Goal: Information Seeking & Learning: Check status

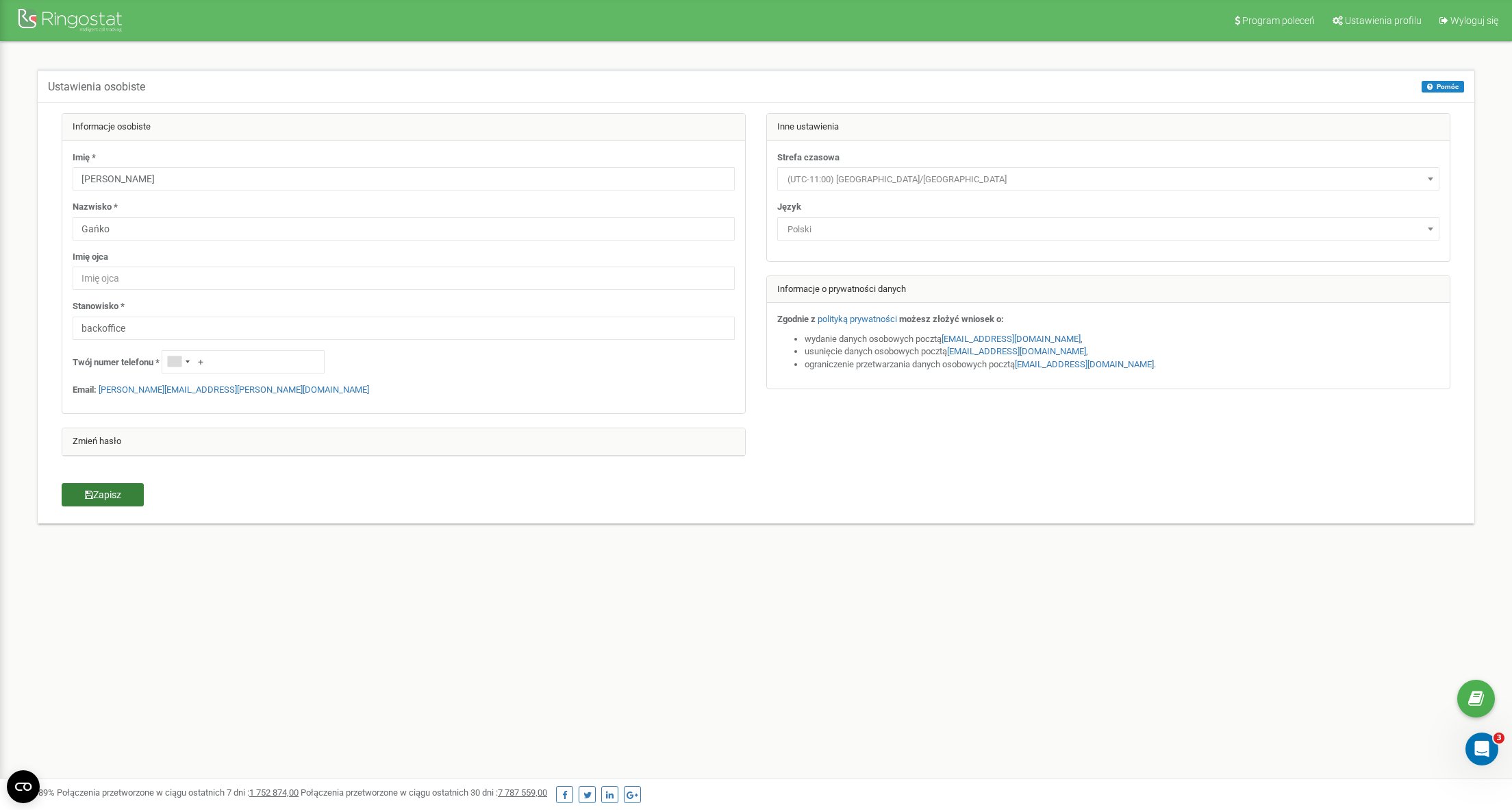
click at [98, 492] on button "Zapisz" at bounding box center [103, 494] width 82 height 23
click at [106, 495] on button "Zapisz" at bounding box center [103, 494] width 82 height 23
click at [1495, 24] on button "×" at bounding box center [1494, 23] width 7 height 20
click at [1270, 19] on span "Program poleceń" at bounding box center [1279, 21] width 73 height 11
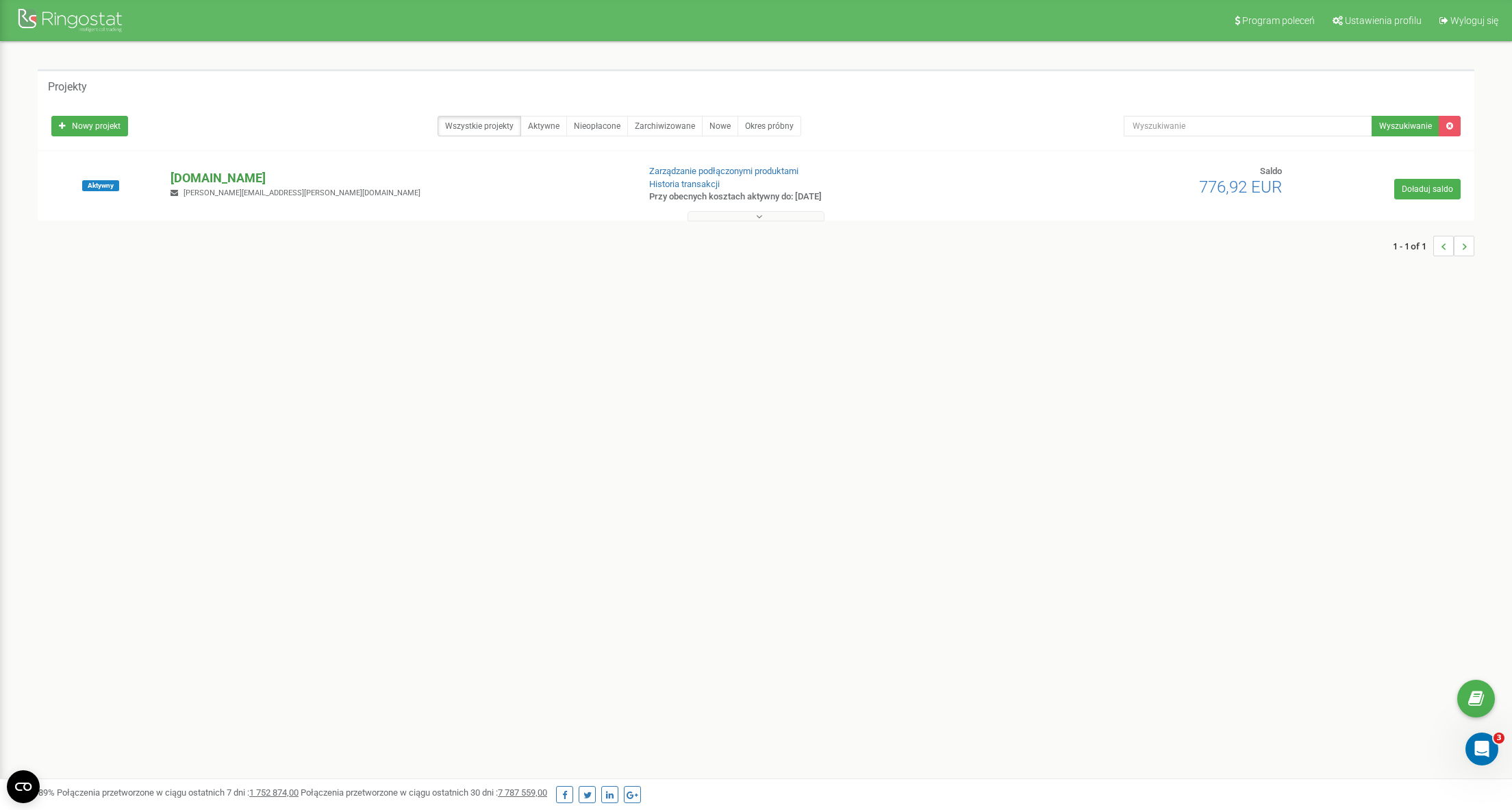
click at [214, 182] on p "algoteque.com" at bounding box center [398, 178] width 456 height 18
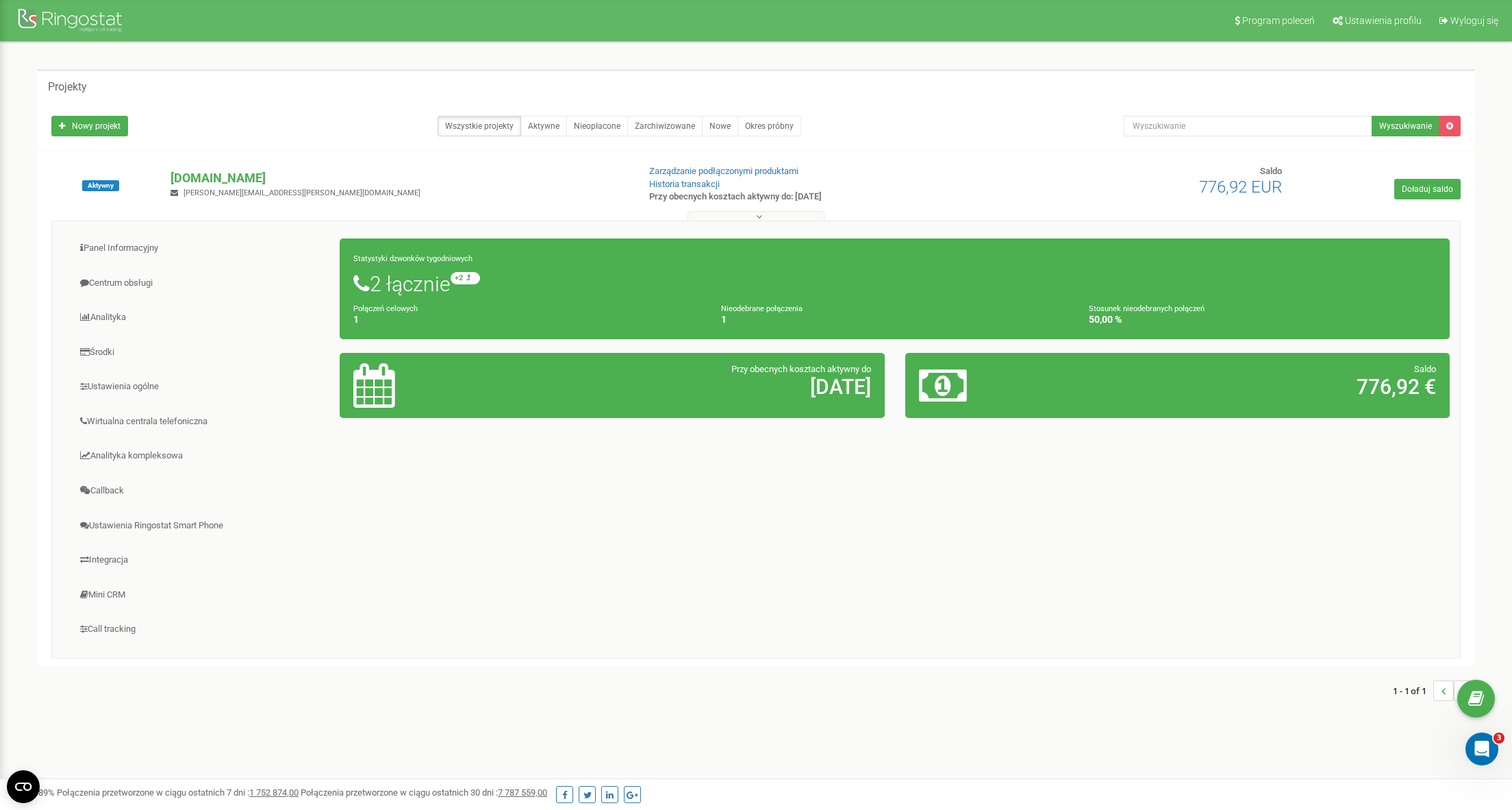
click at [1265, 180] on span "776,92 EUR" at bounding box center [1240, 186] width 83 height 19
click at [1136, 390] on h2 "776,92 €" at bounding box center [1267, 387] width 338 height 22
click at [958, 387] on icon at bounding box center [943, 386] width 48 height 45
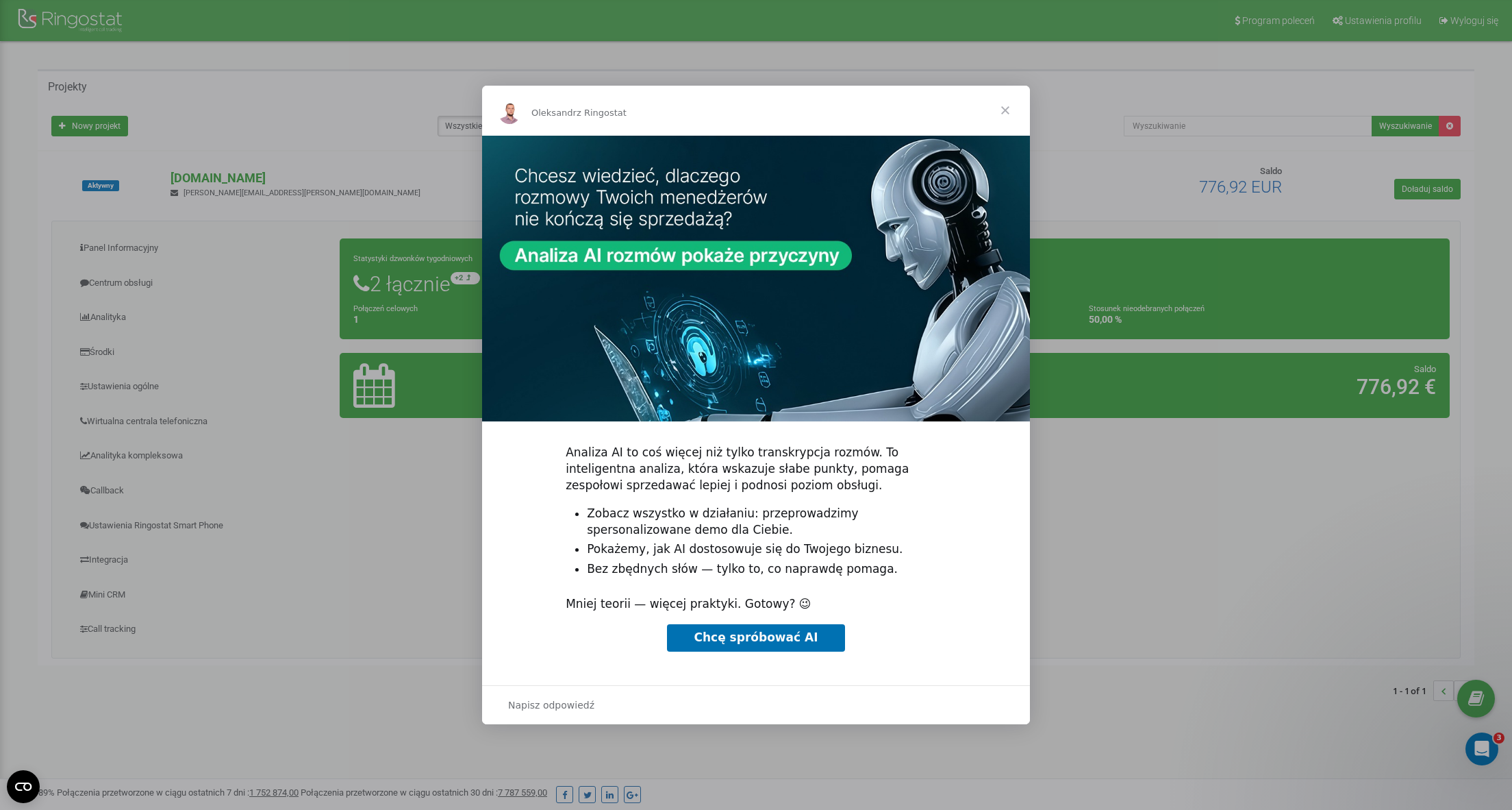
click at [1003, 109] on span "Zamknij" at bounding box center [1006, 110] width 50 height 50
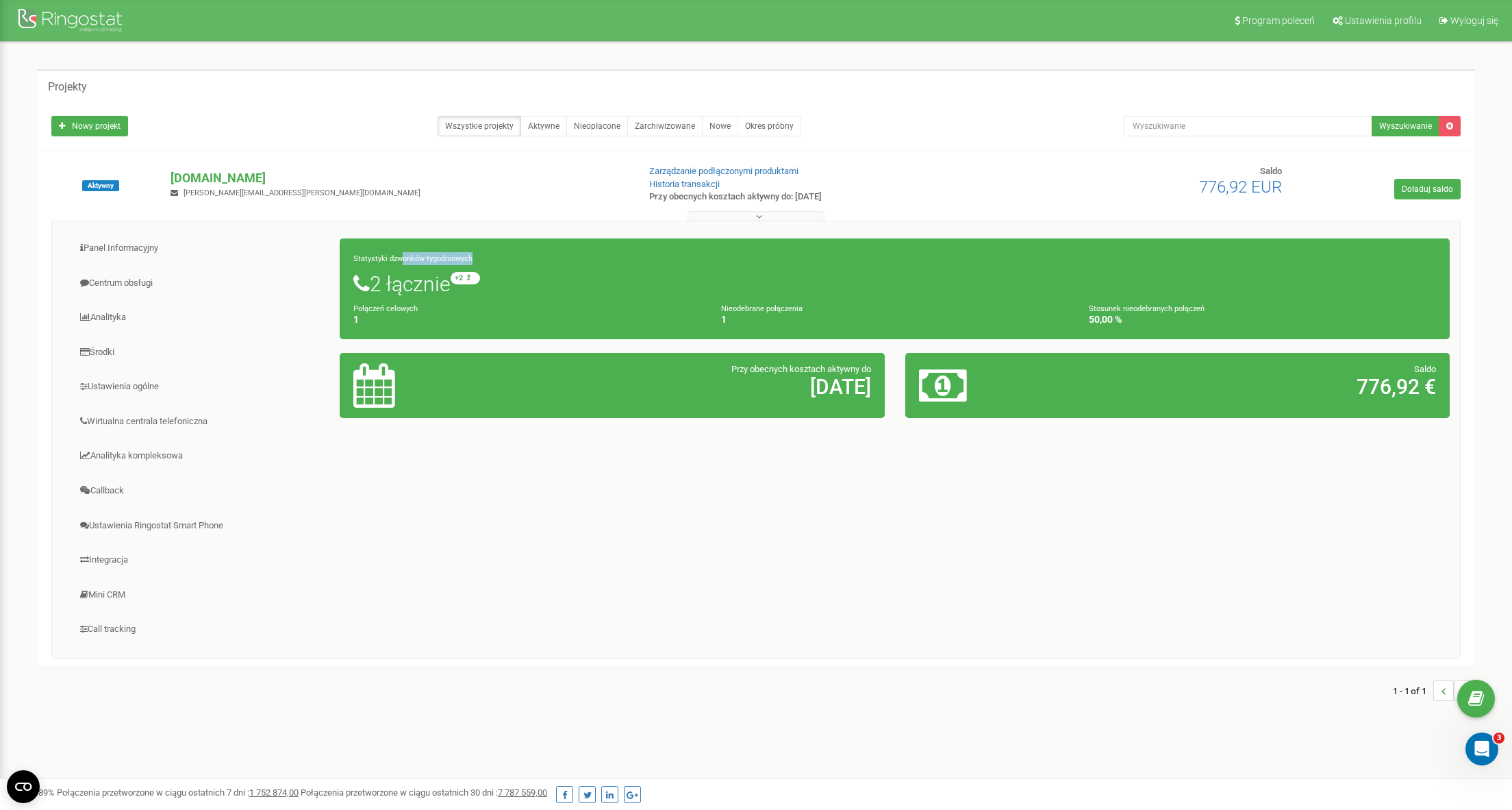
drag, startPoint x: 400, startPoint y: 256, endPoint x: 478, endPoint y: 259, distance: 78.1
click at [478, 259] on div "Statystyki dzwonków tygodniowych 2 łącznie +2 względem zeszłego tygodnia Połącz…" at bounding box center [895, 289] width 1110 height 101
drag, startPoint x: 795, startPoint y: 367, endPoint x: 872, endPoint y: 391, distance: 80.7
click at [872, 391] on div "Przy obecnych kosztach aktywny do 28.07.2026" at bounding box center [701, 381] width 359 height 36
click at [867, 420] on div "Przy obecnych kosztach aktywny do 28.07.2026" at bounding box center [612, 385] width 565 height 79
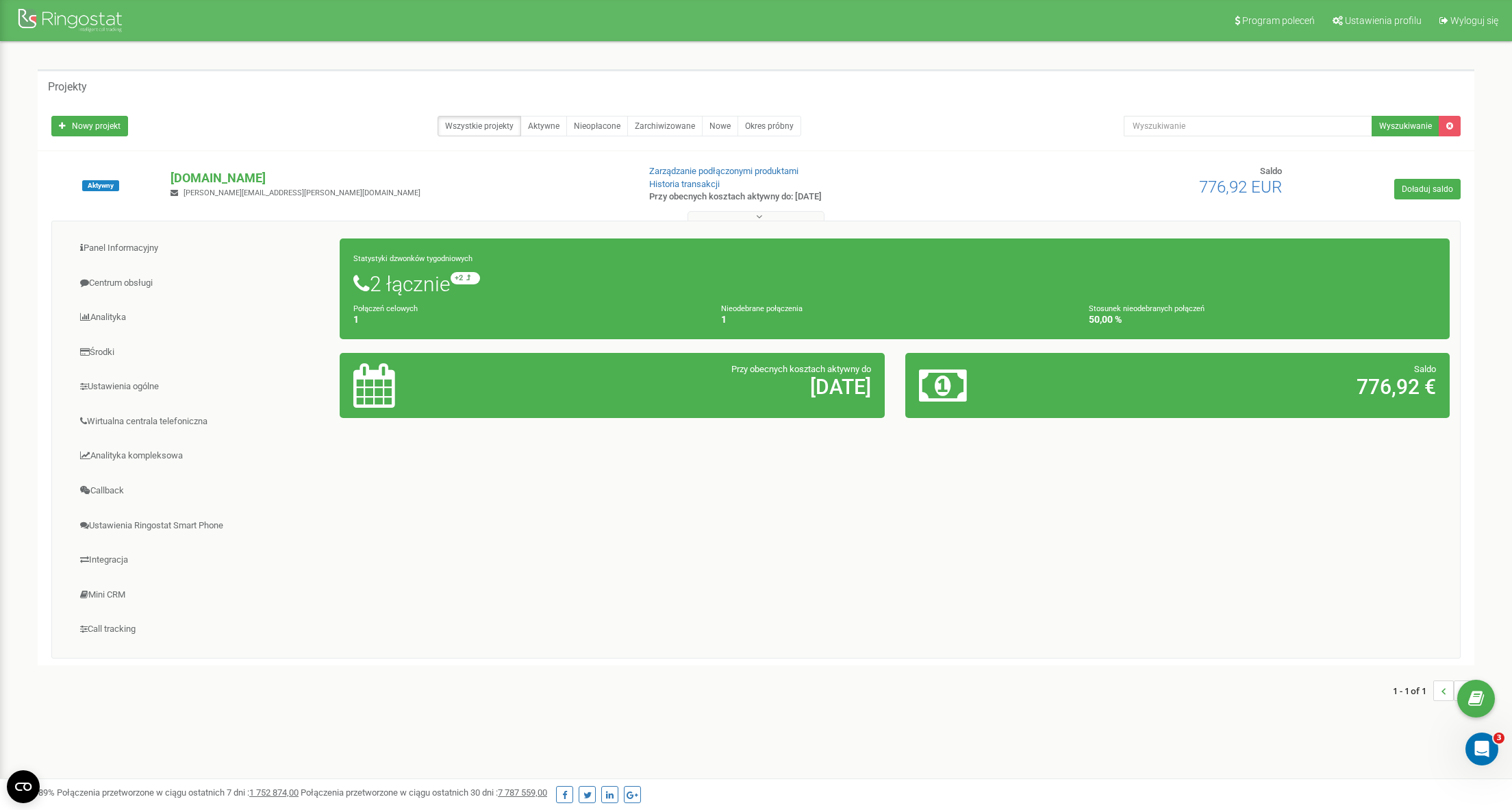
drag, startPoint x: 874, startPoint y: 390, endPoint x: 718, endPoint y: 369, distance: 157.4
click at [718, 369] on div "Przy obecnych kosztach aktywny do 28.07.2026" at bounding box center [701, 381] width 359 height 36
click at [499, 279] on h1 "2 łącznie +2 względem zeszłego tygodnia" at bounding box center [895, 283] width 1083 height 23
click at [466, 279] on small "+2 względem zeszłego tygodnia" at bounding box center [526, 277] width 153 height 12
click at [1138, 320] on h4 "50,00 %" at bounding box center [1262, 319] width 347 height 10
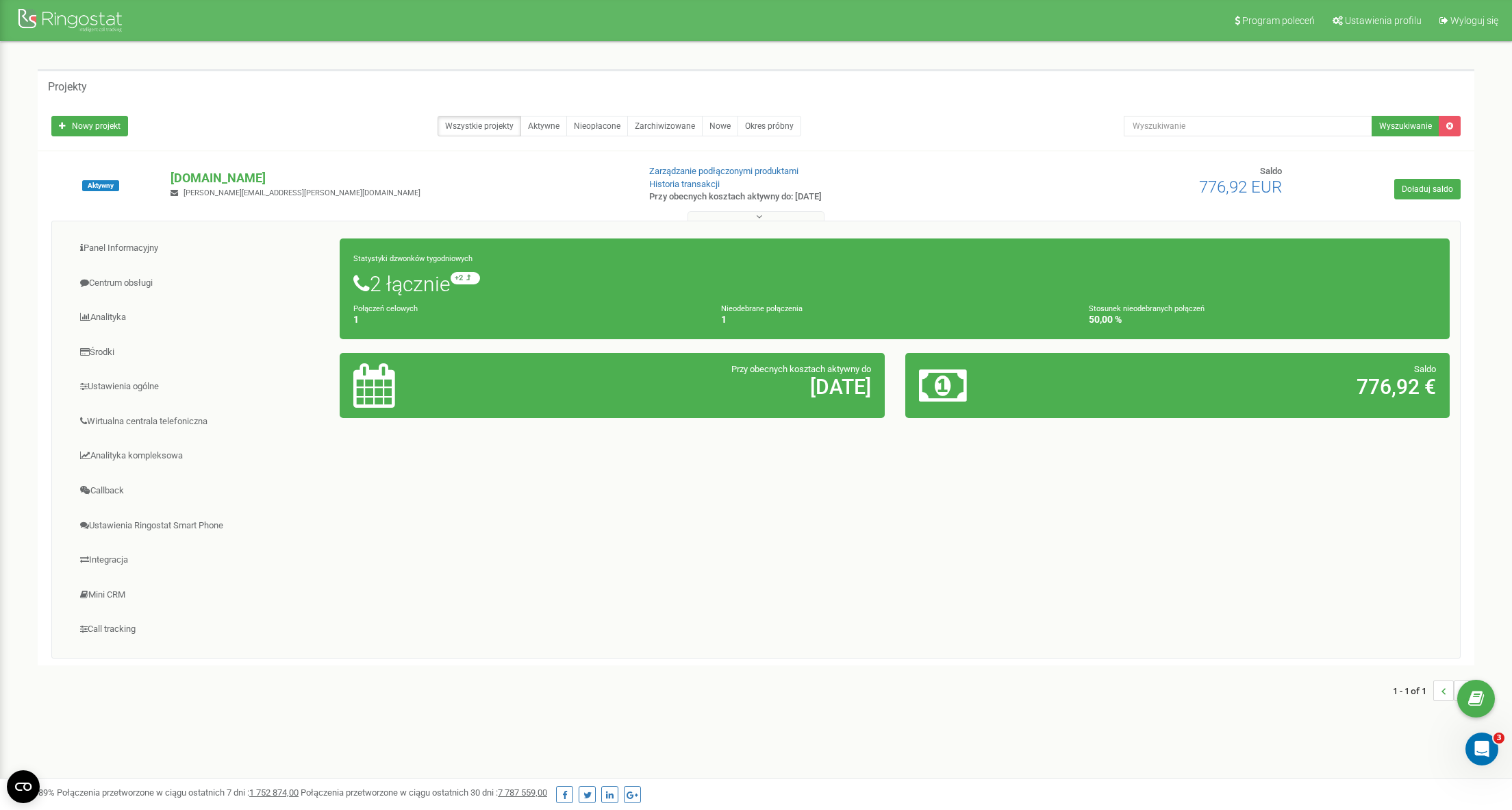
click at [378, 305] on small "Połączeń celowych" at bounding box center [386, 309] width 65 height 9
drag, startPoint x: 400, startPoint y: 310, endPoint x: 787, endPoint y: 318, distance: 387.1
click at [787, 318] on div "Połączeń celowych 1 Nieodebrane połączenia 1 Stosunek nieodebranych połączeń 50…" at bounding box center [895, 314] width 1104 height 23
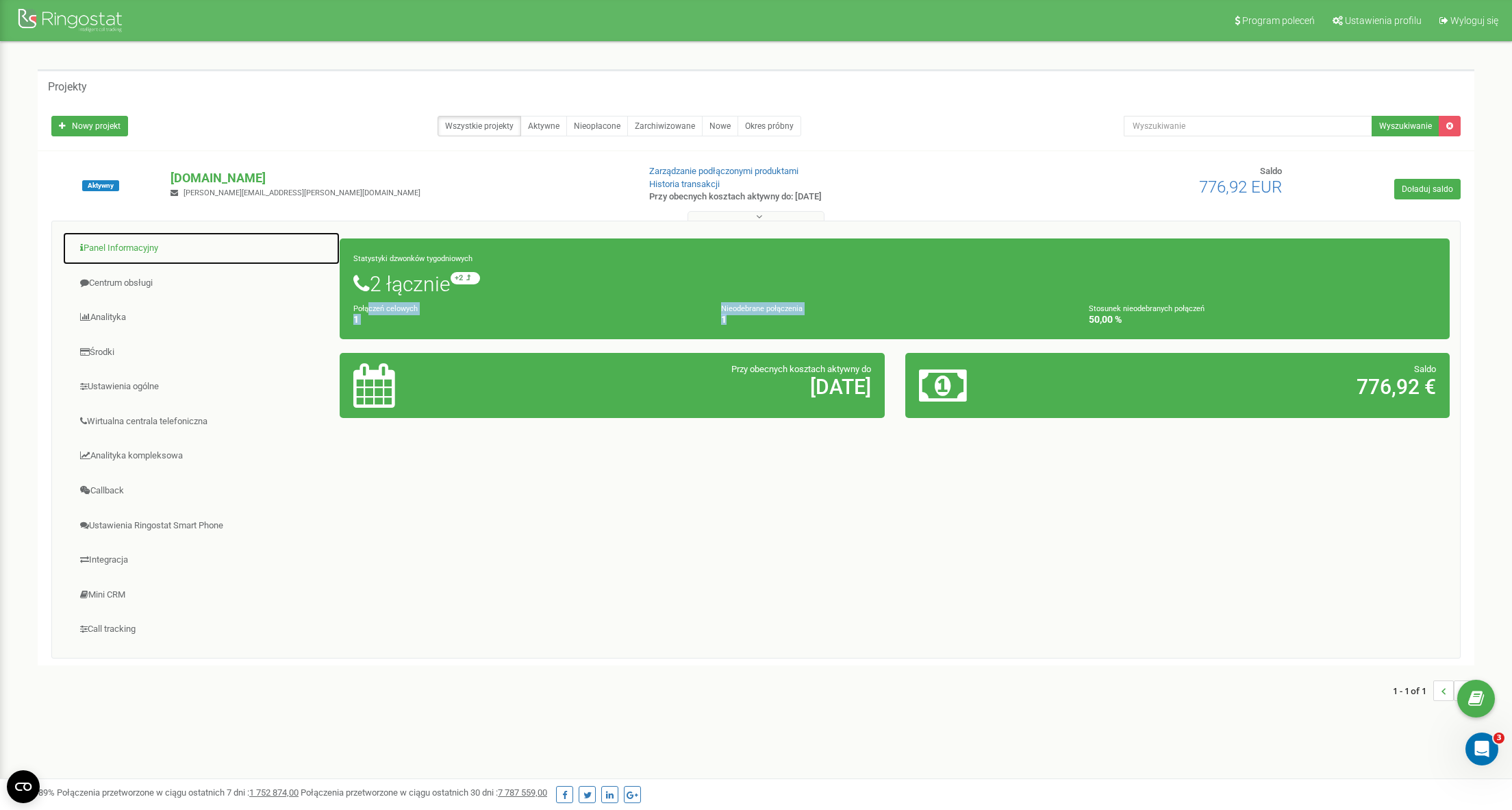
click at [134, 244] on link "Panel Informacyjny" at bounding box center [201, 248] width 278 height 34
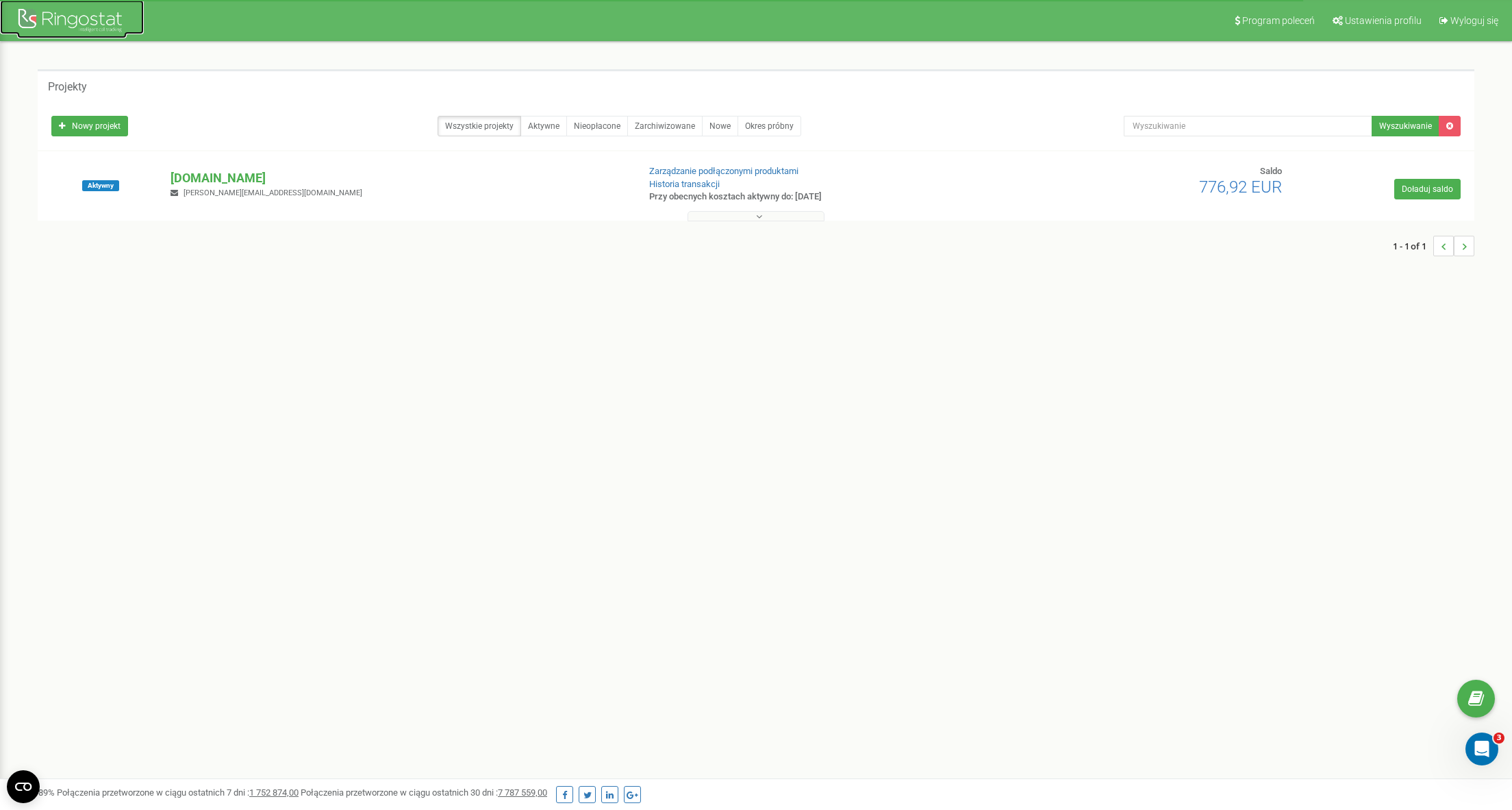
click at [66, 20] on div at bounding box center [71, 22] width 110 height 33
click at [25, 22] on div at bounding box center [71, 22] width 110 height 33
click at [216, 175] on p "[DOMAIN_NAME]" at bounding box center [398, 178] width 456 height 18
click at [770, 218] on button at bounding box center [756, 215] width 137 height 10
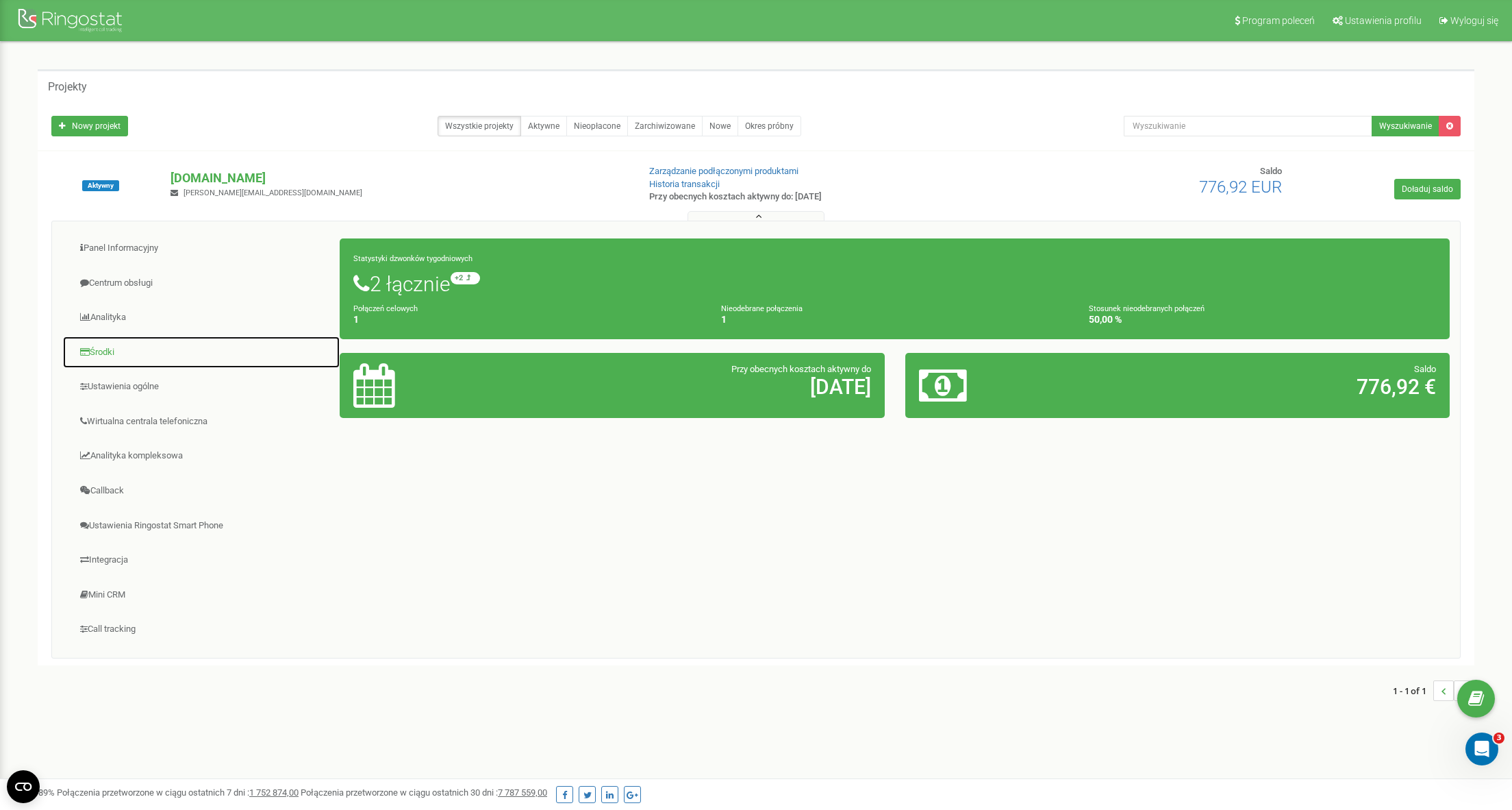
click at [108, 354] on link "Środki" at bounding box center [201, 352] width 278 height 34
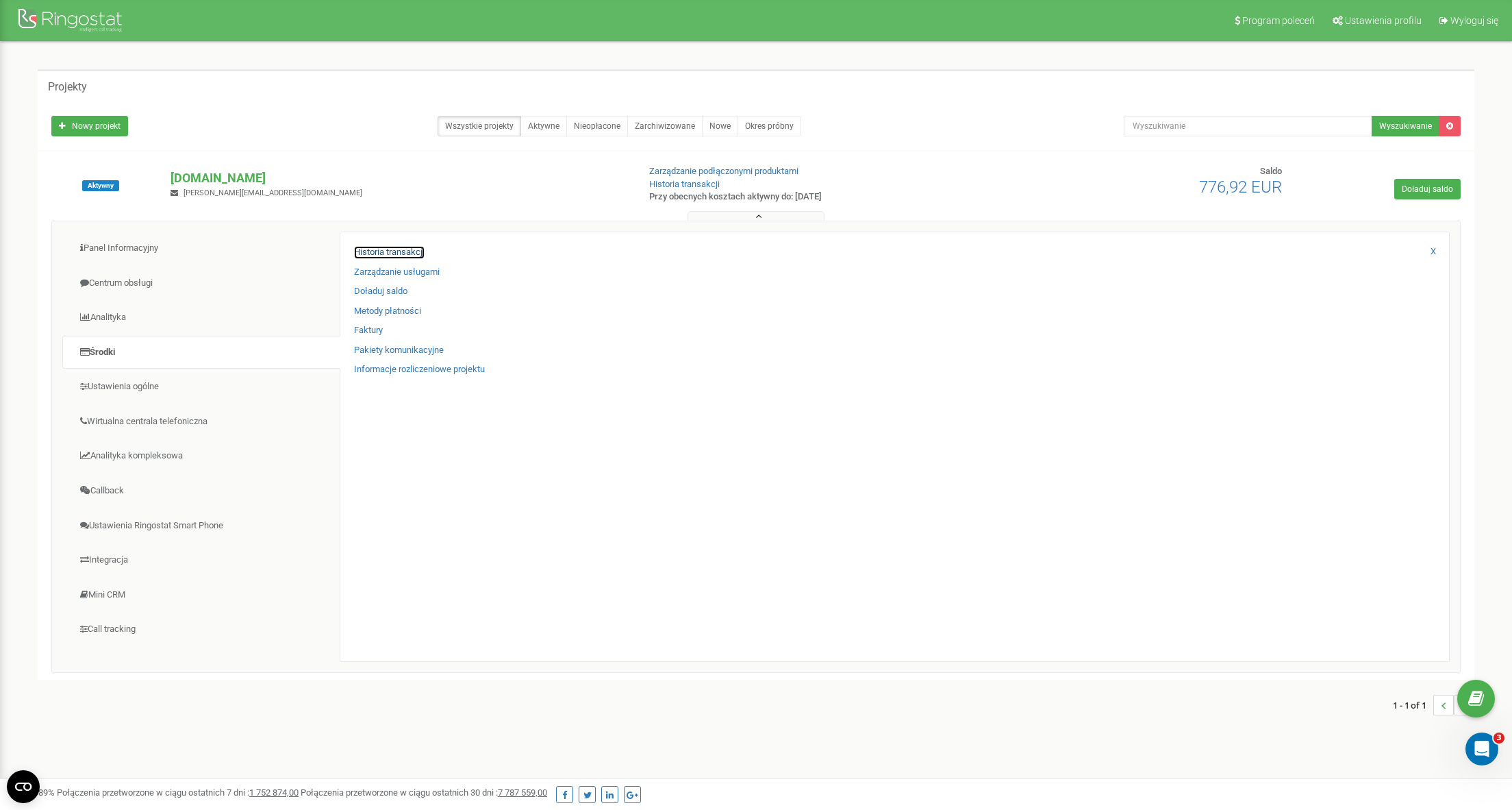
click at [405, 246] on link "Historia transakcji" at bounding box center [389, 253] width 70 height 13
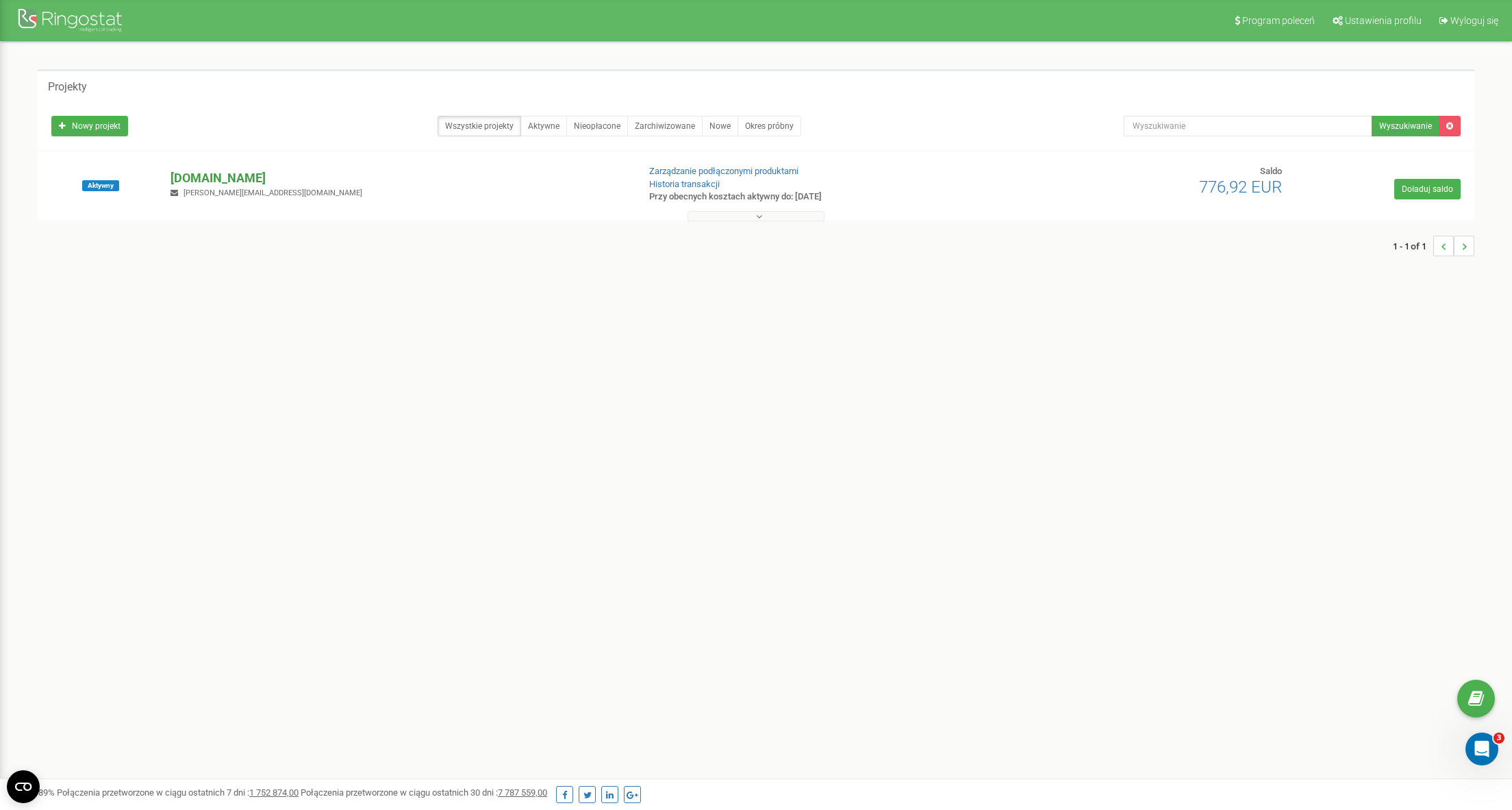
click at [218, 172] on p "[DOMAIN_NAME]" at bounding box center [398, 178] width 456 height 18
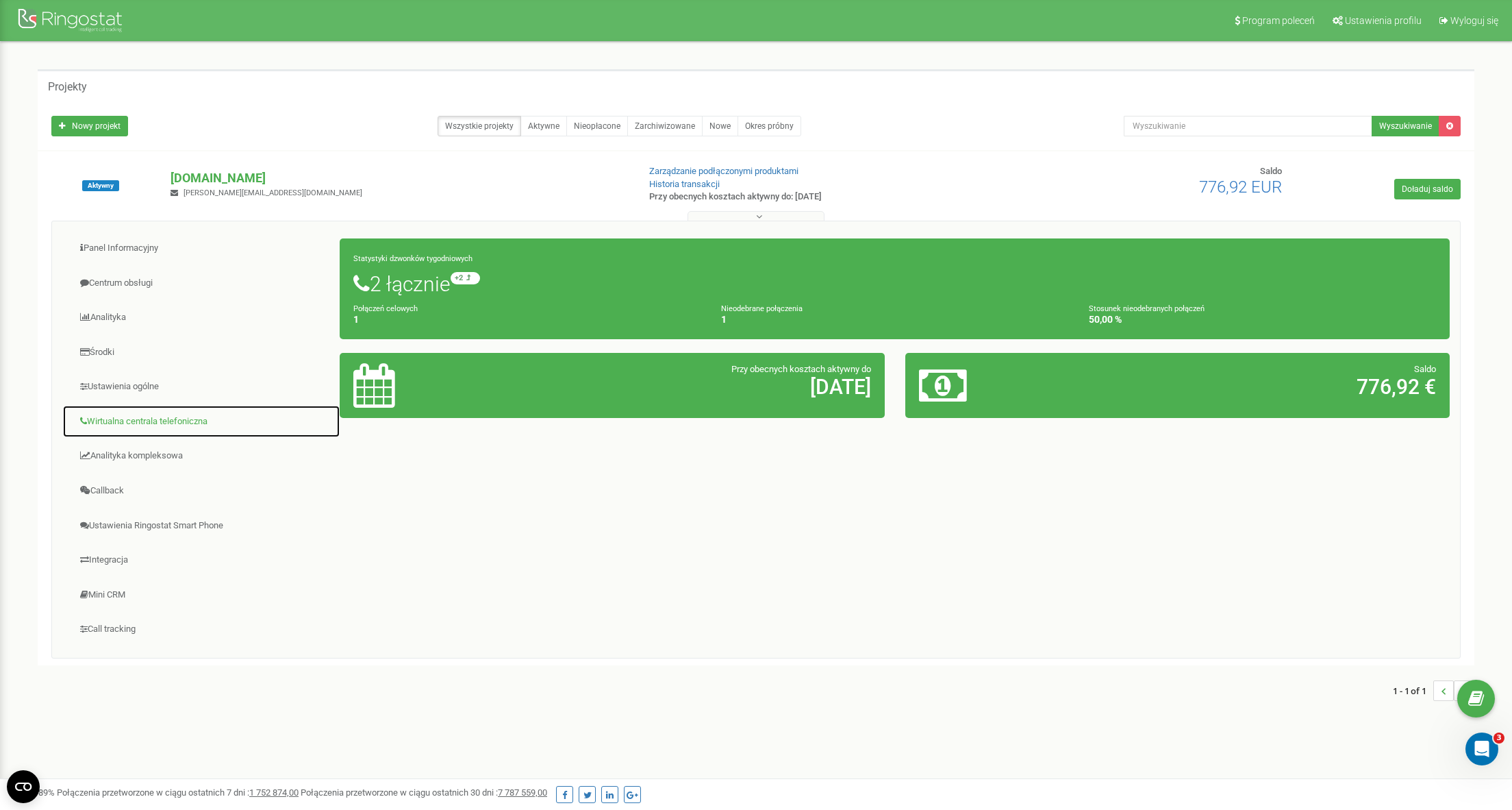
click at [104, 421] on link "Wirtualna centrala telefoniczna" at bounding box center [201, 421] width 278 height 34
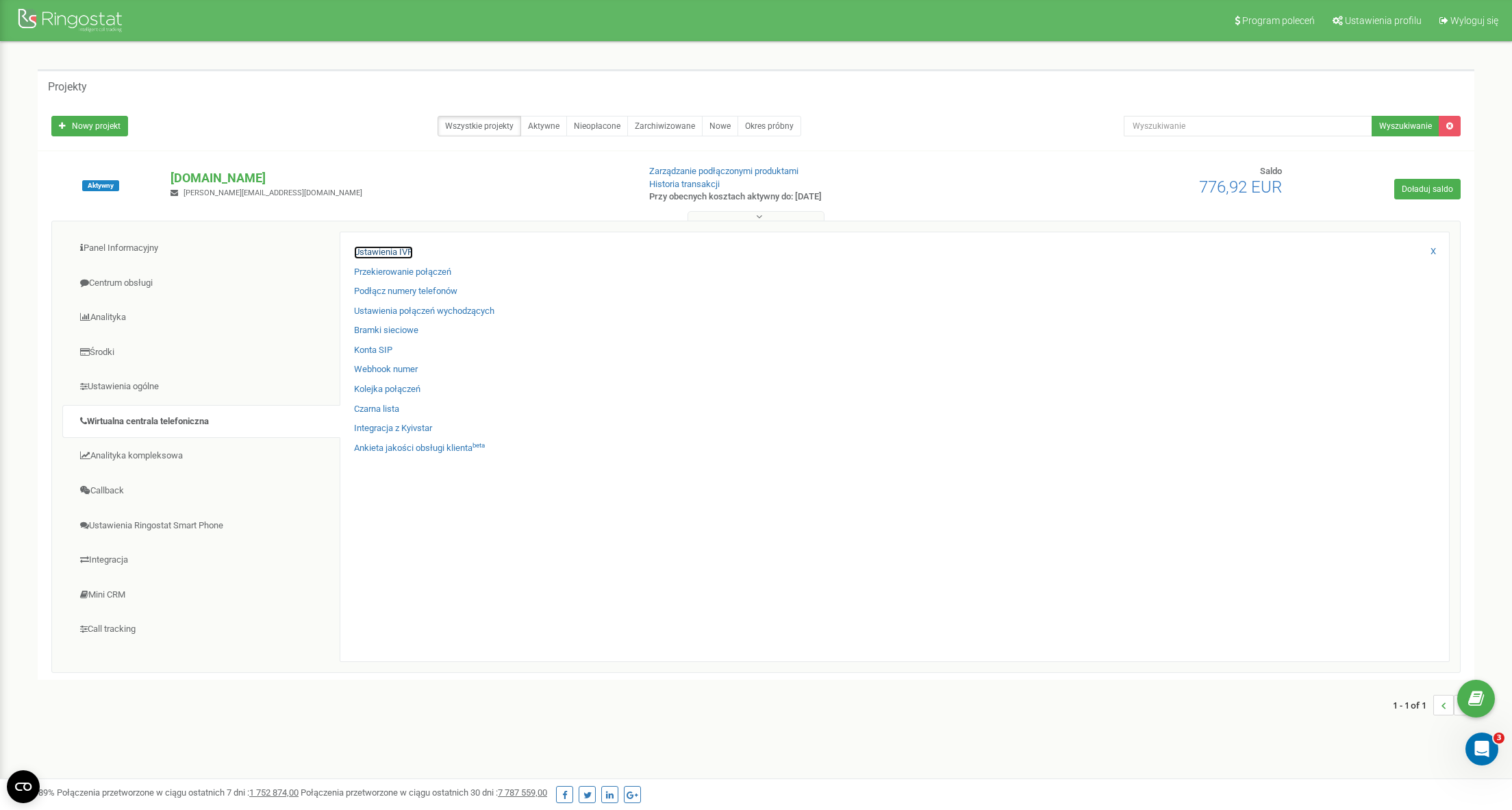
click at [373, 249] on link "Ustawienia IVR" at bounding box center [383, 253] width 59 height 13
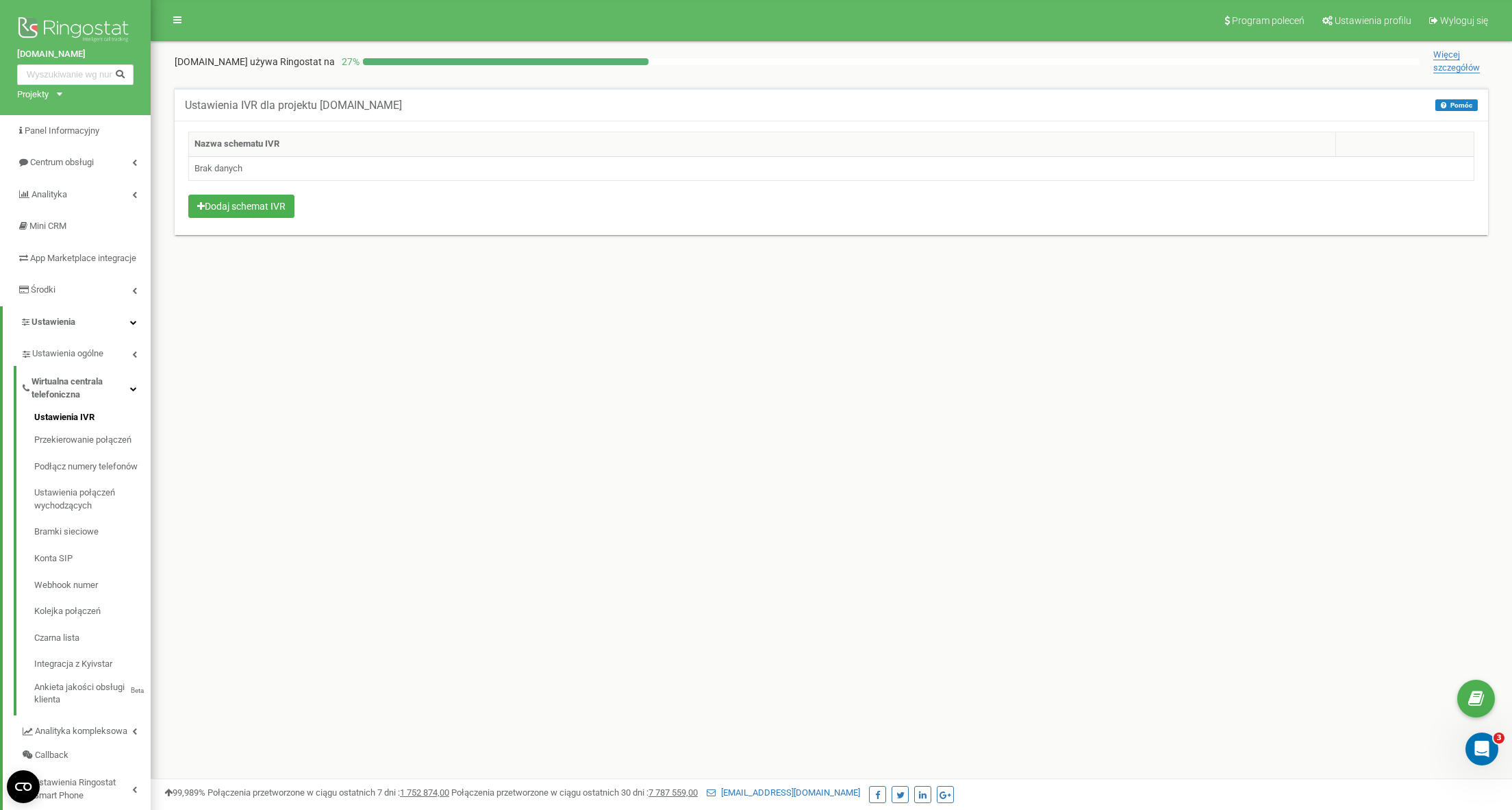
scroll to position [100, 0]
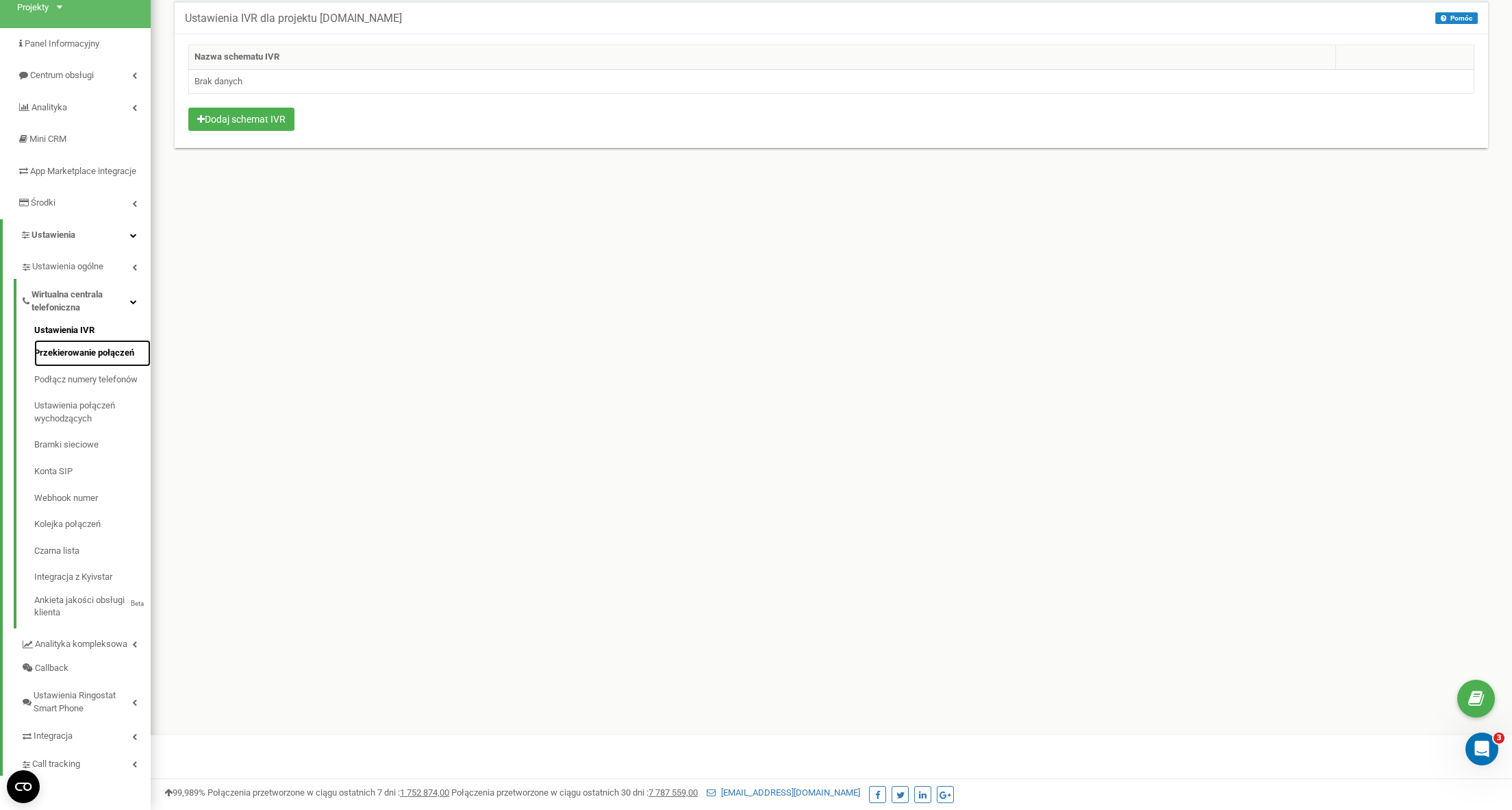
click at [73, 351] on link "Przekierowanie połączeń" at bounding box center [93, 353] width 116 height 27
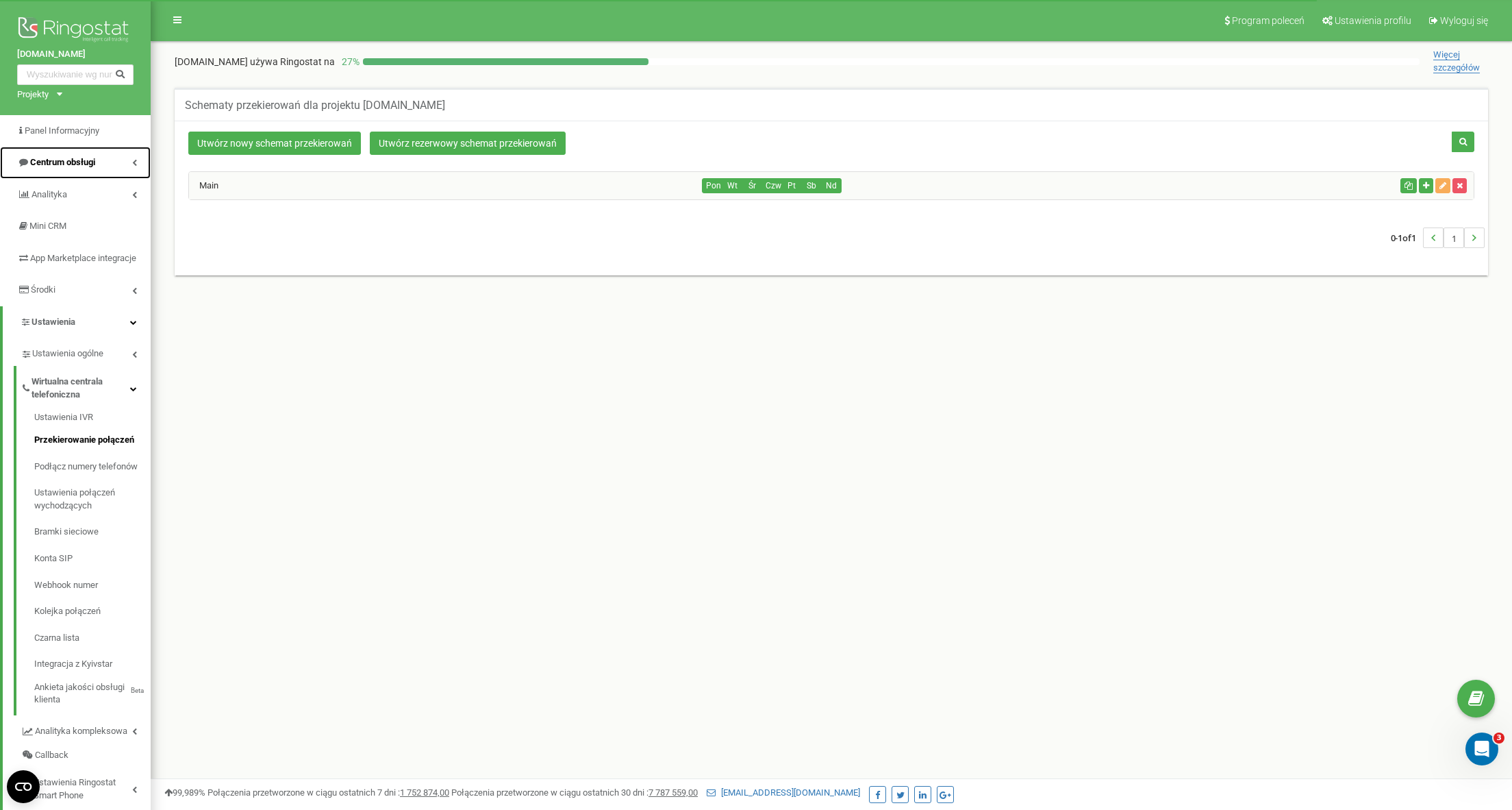
click at [95, 158] on span "Centrum obsługi" at bounding box center [63, 162] width 66 height 10
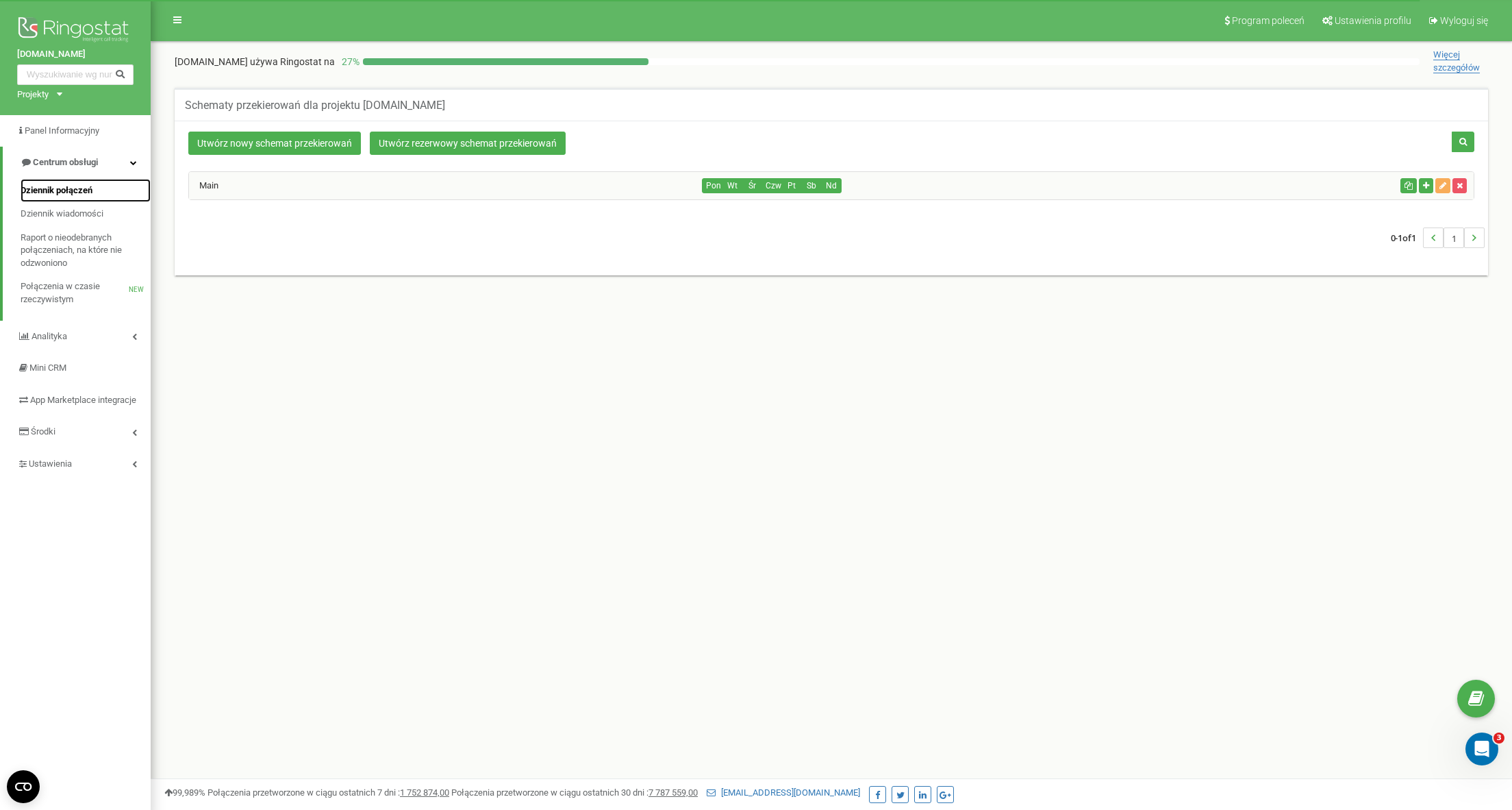
click at [78, 187] on span "Dziennik połączeń" at bounding box center [56, 191] width 72 height 13
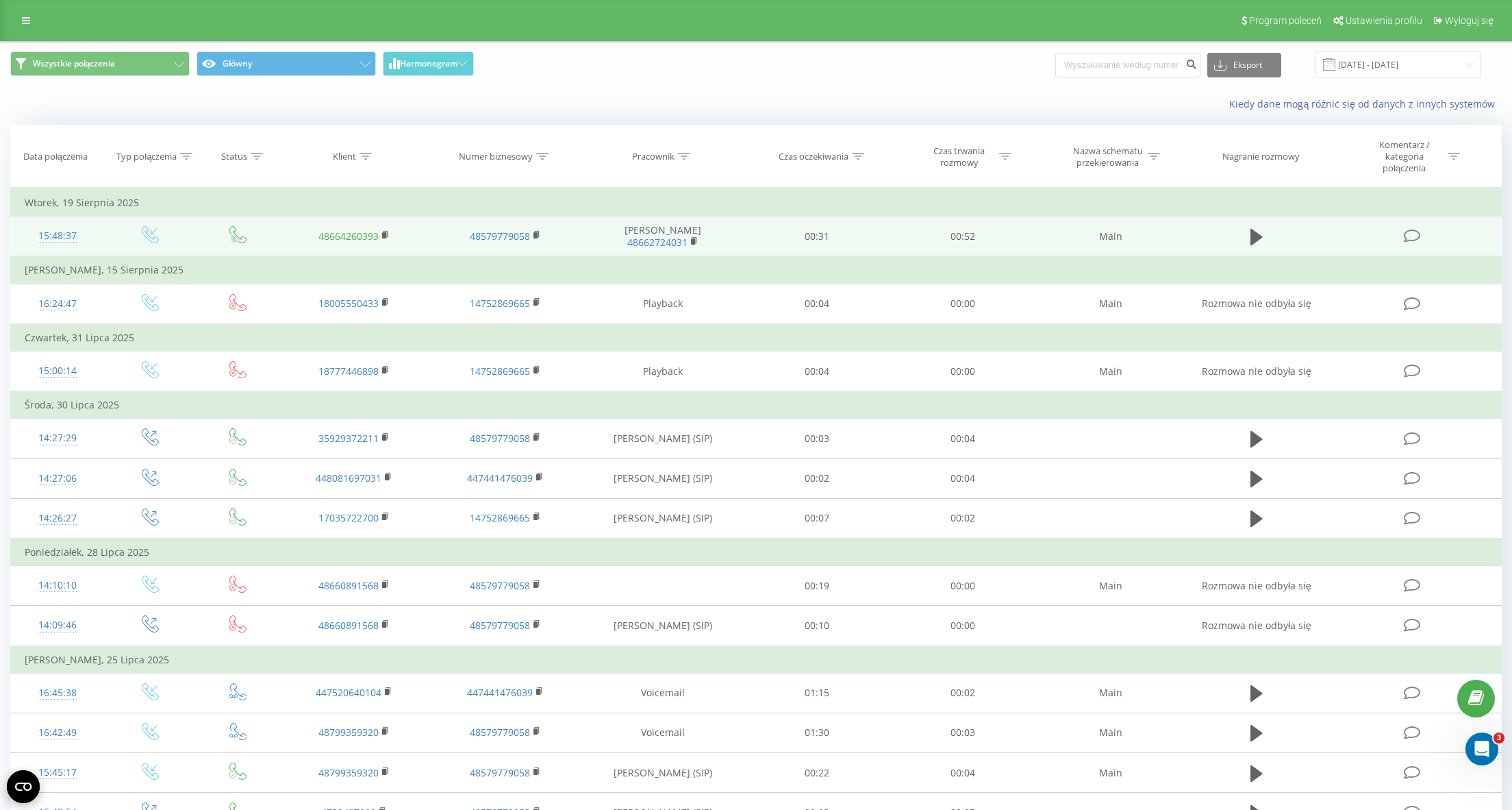
click at [369, 239] on link "48664260393" at bounding box center [348, 236] width 60 height 13
click at [1255, 237] on icon at bounding box center [1256, 237] width 12 height 17
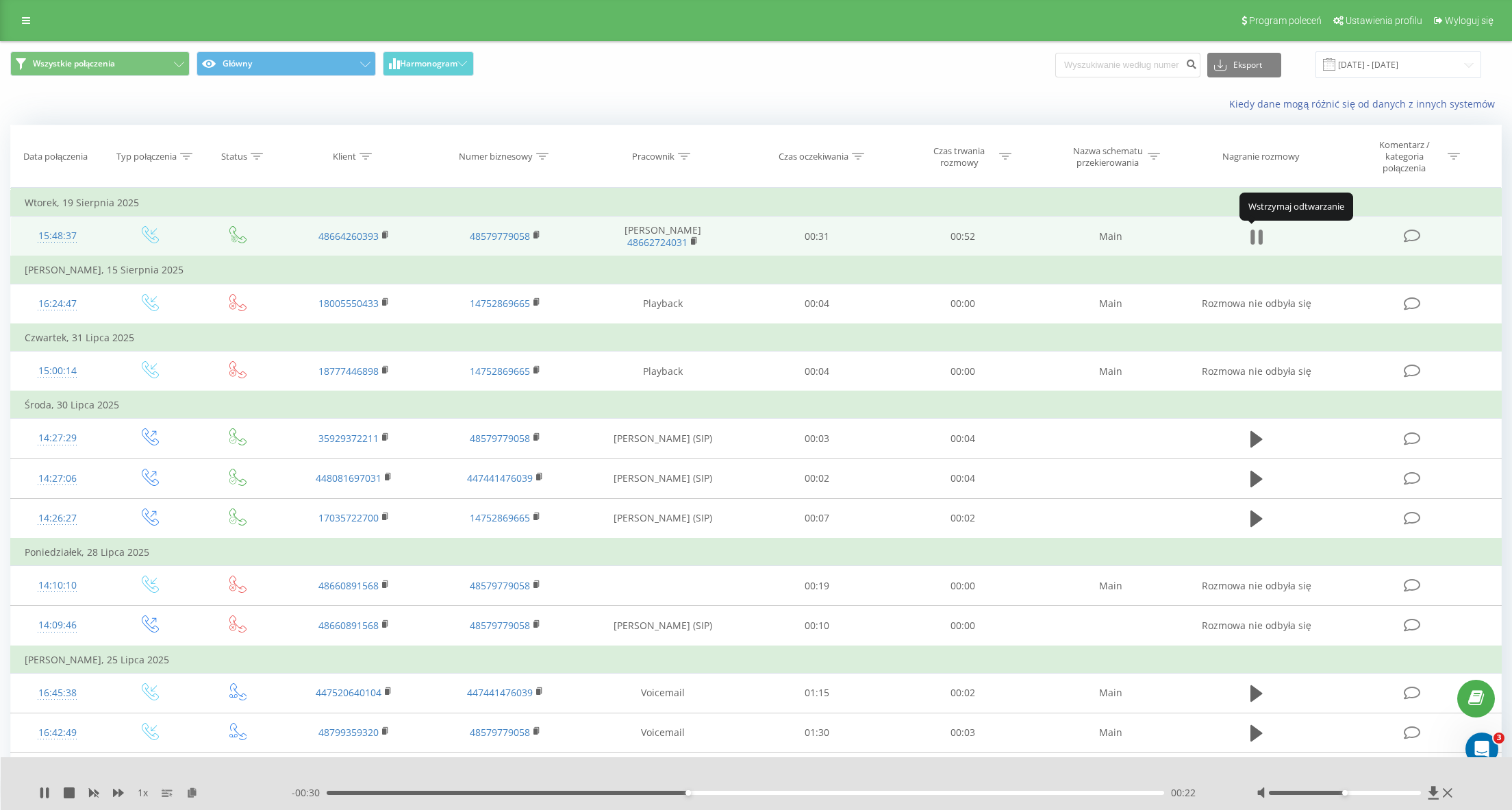
click at [1257, 239] on icon at bounding box center [1256, 237] width 12 height 19
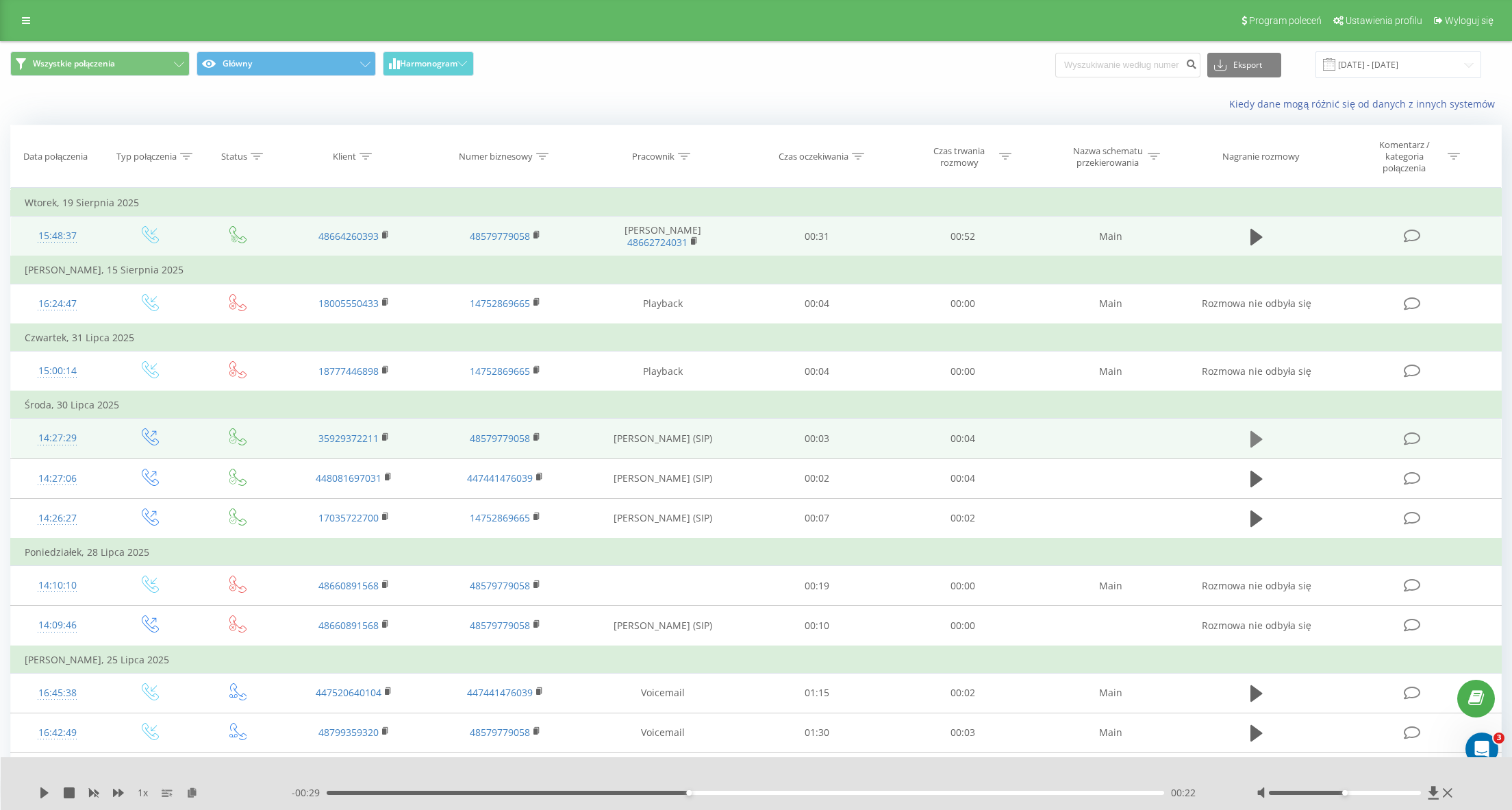
click at [1257, 438] on icon at bounding box center [1256, 439] width 12 height 17
click at [1257, 439] on icon at bounding box center [1256, 439] width 12 height 19
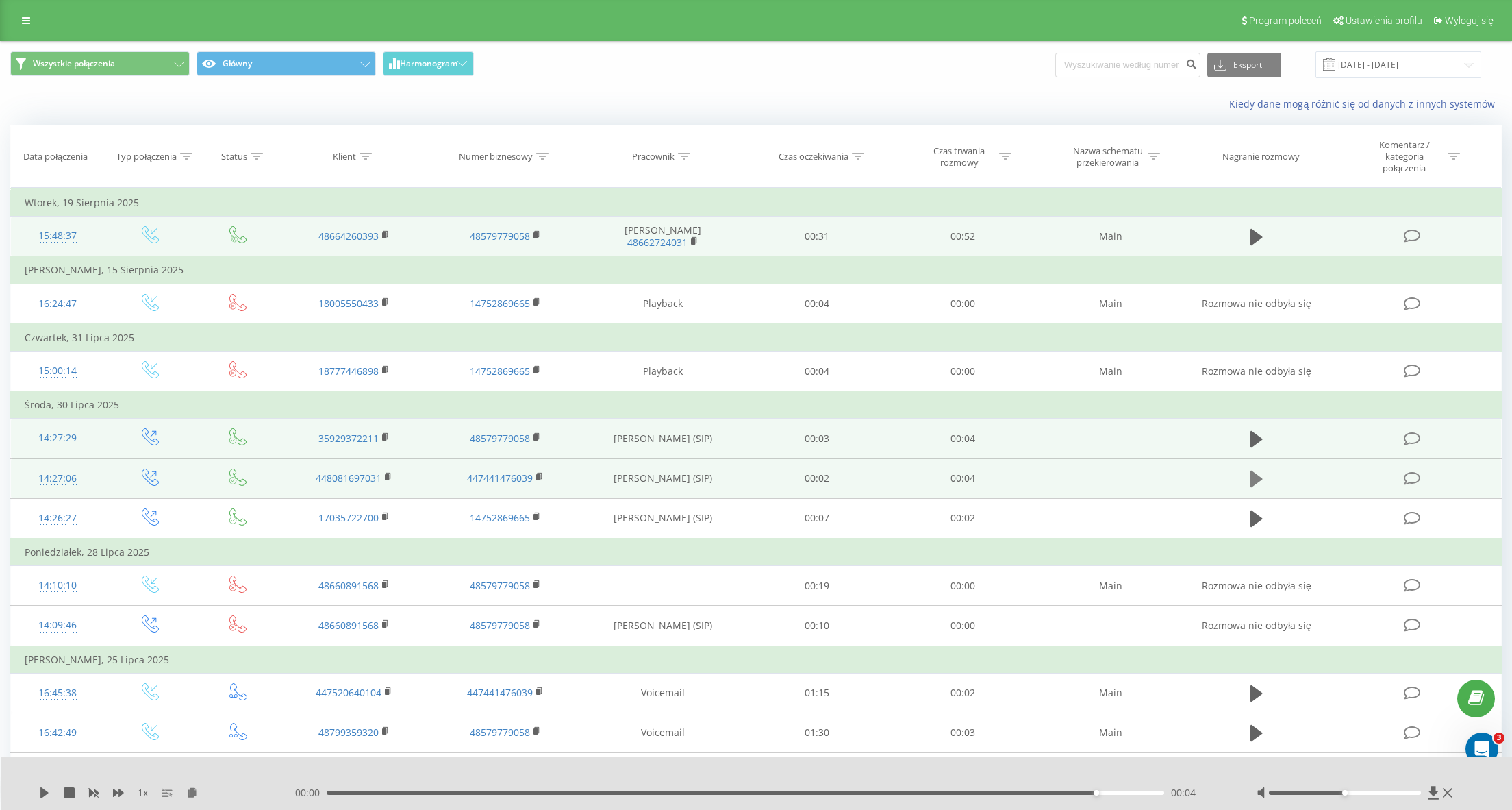
click at [1257, 479] on icon at bounding box center [1256, 479] width 12 height 17
click at [514, 236] on link "48579779058" at bounding box center [500, 236] width 60 height 13
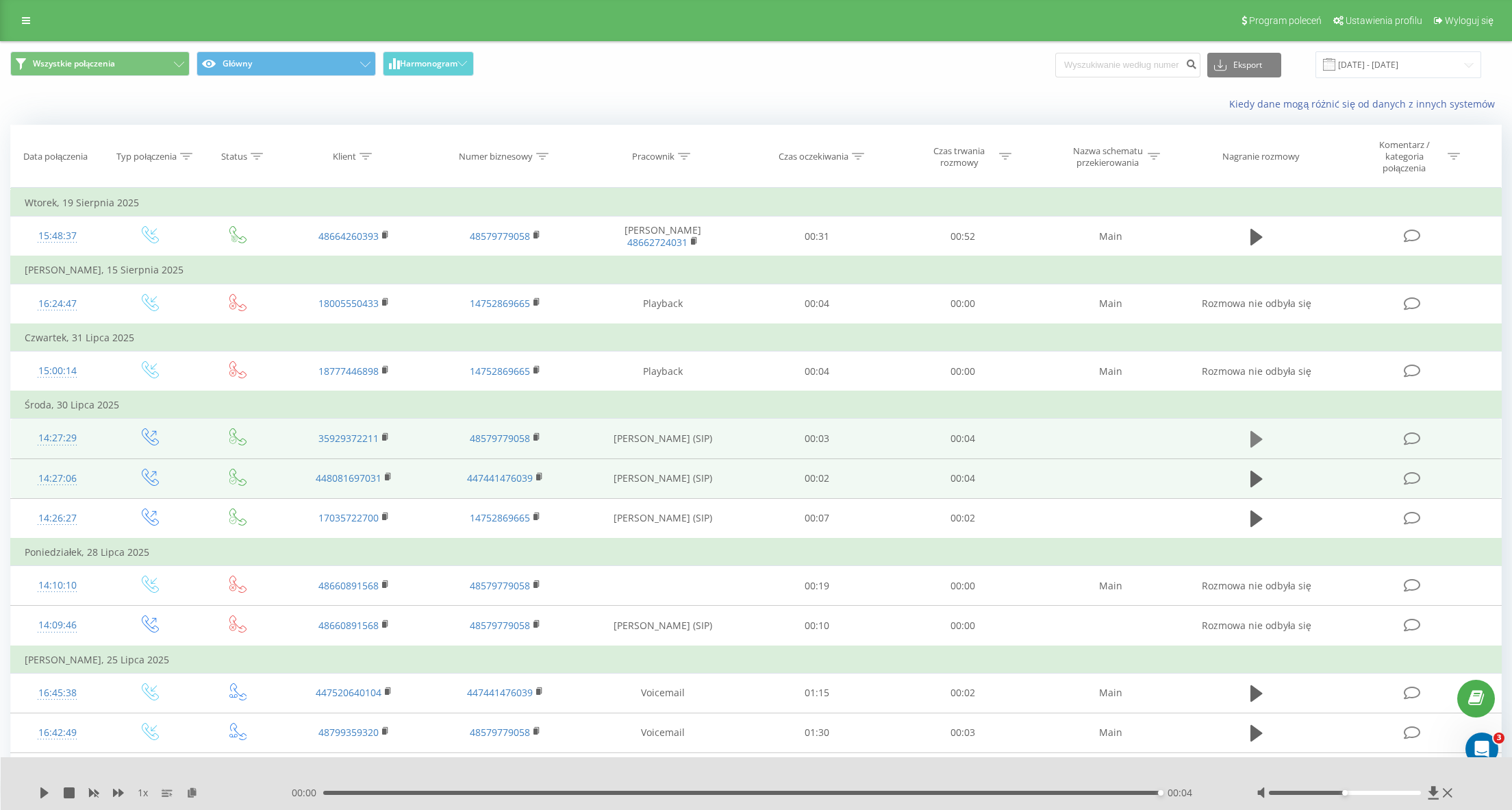
click at [1251, 443] on icon at bounding box center [1256, 439] width 12 height 19
click at [1255, 481] on icon at bounding box center [1256, 479] width 12 height 17
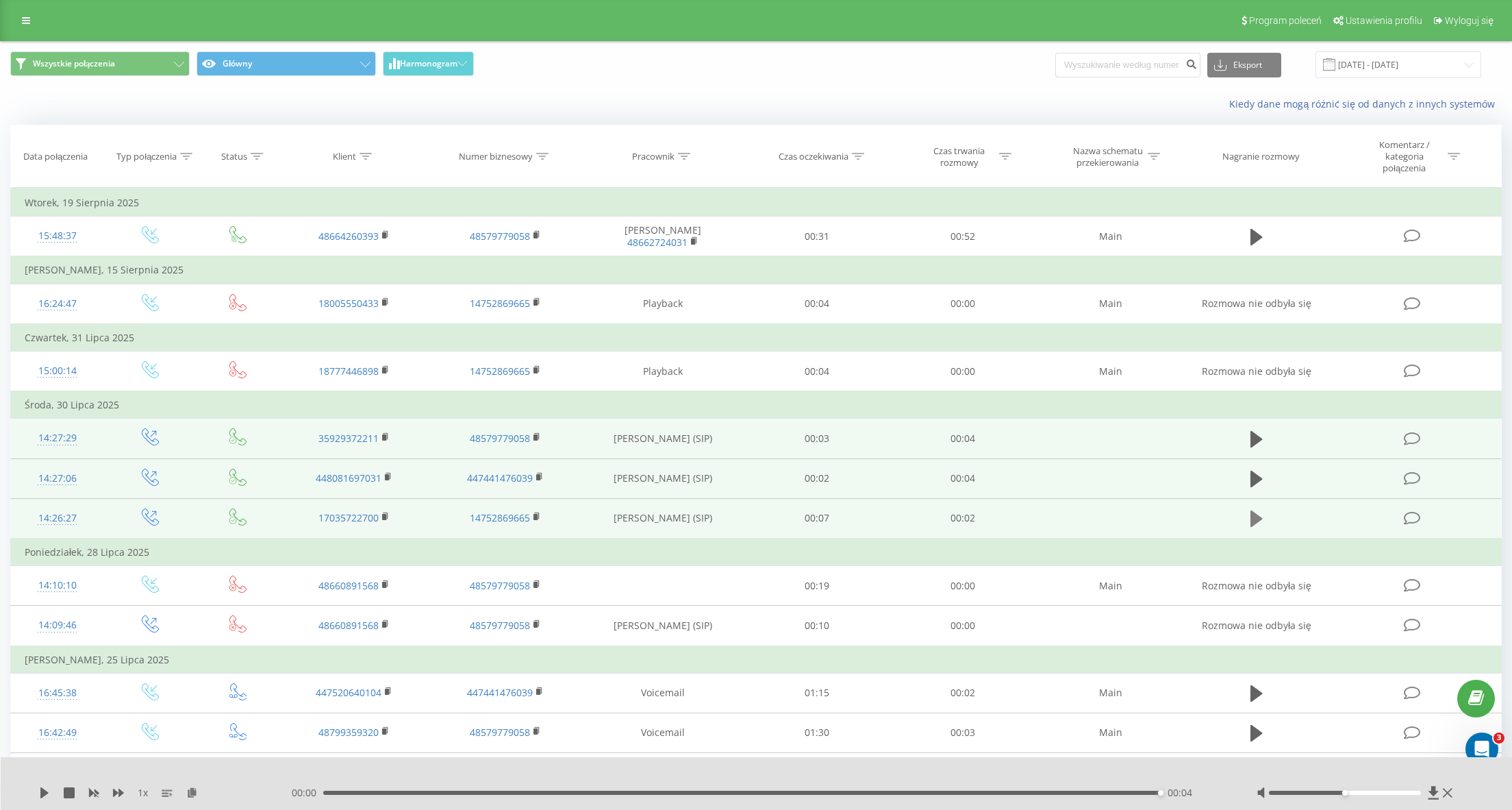
click at [1258, 520] on icon at bounding box center [1256, 519] width 12 height 17
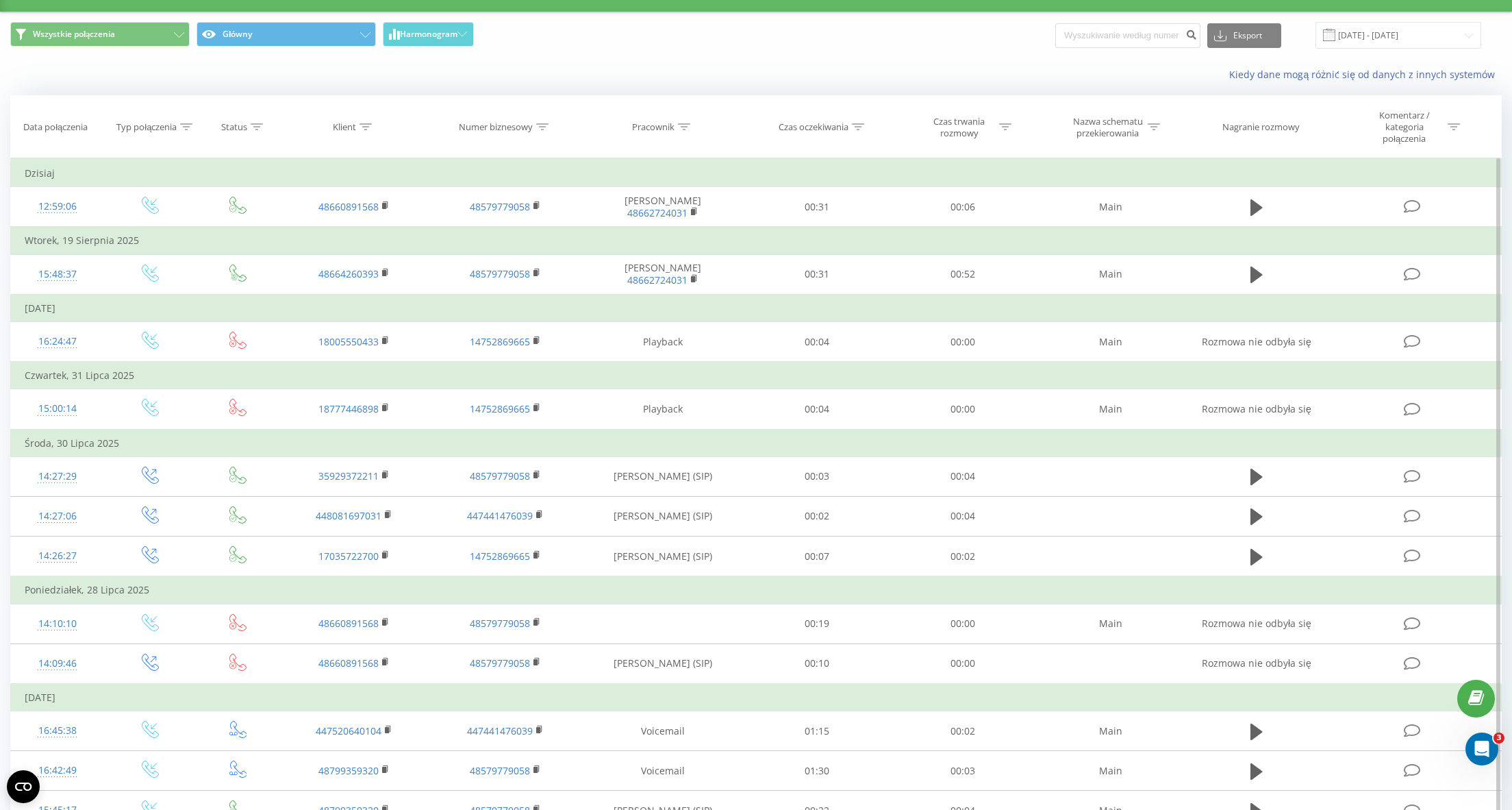
scroll to position [40, 0]
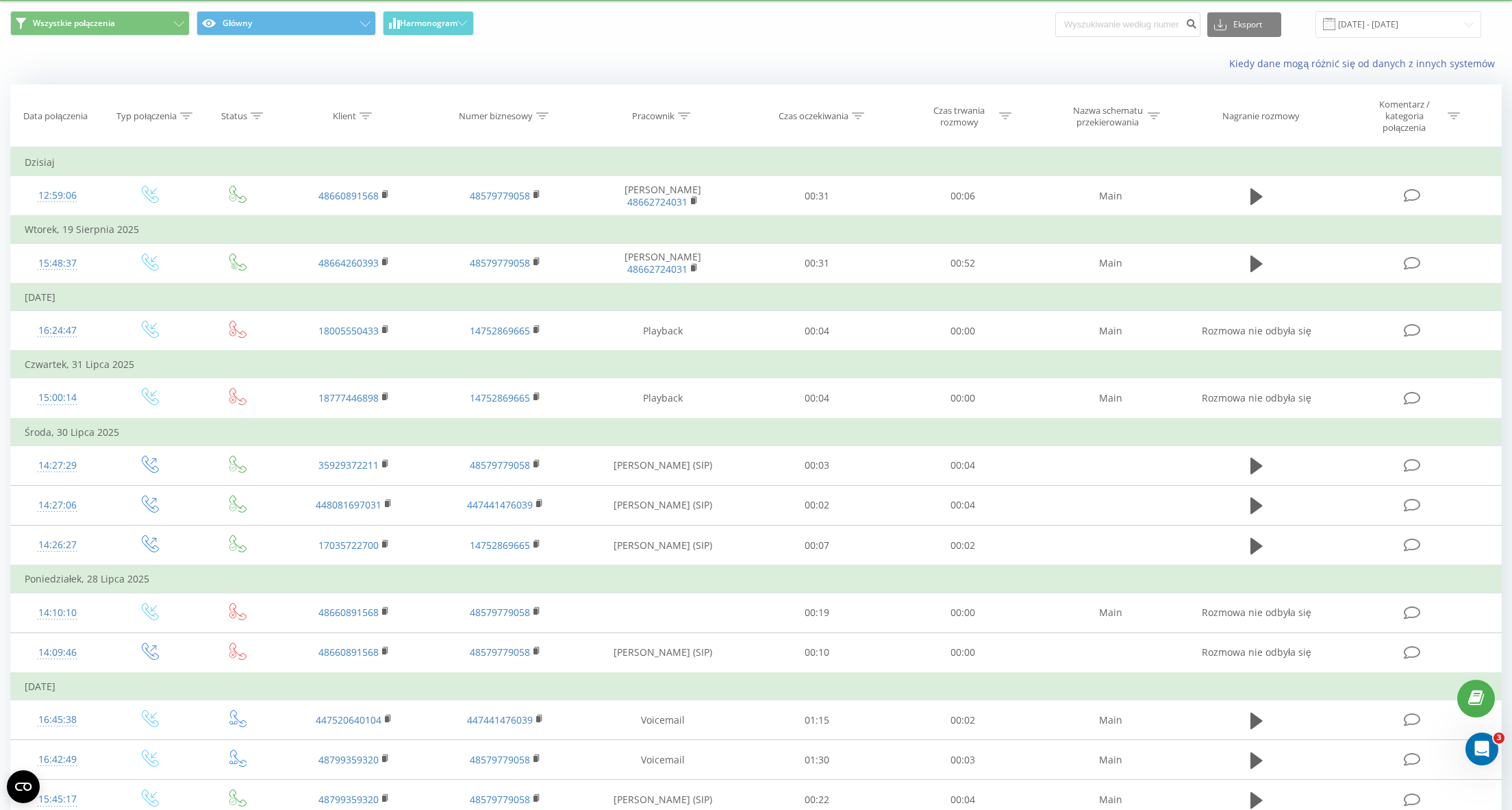
click at [659, 30] on span "Wszystkie połączenia Główny Harmonogram" at bounding box center [378, 24] width 736 height 27
click at [548, 42] on div "Wszystkie połączenia Główny Harmonogram Eksport .csv .xls .xlsx 21.07.2025 - 21…" at bounding box center [756, 23] width 1511 height 46
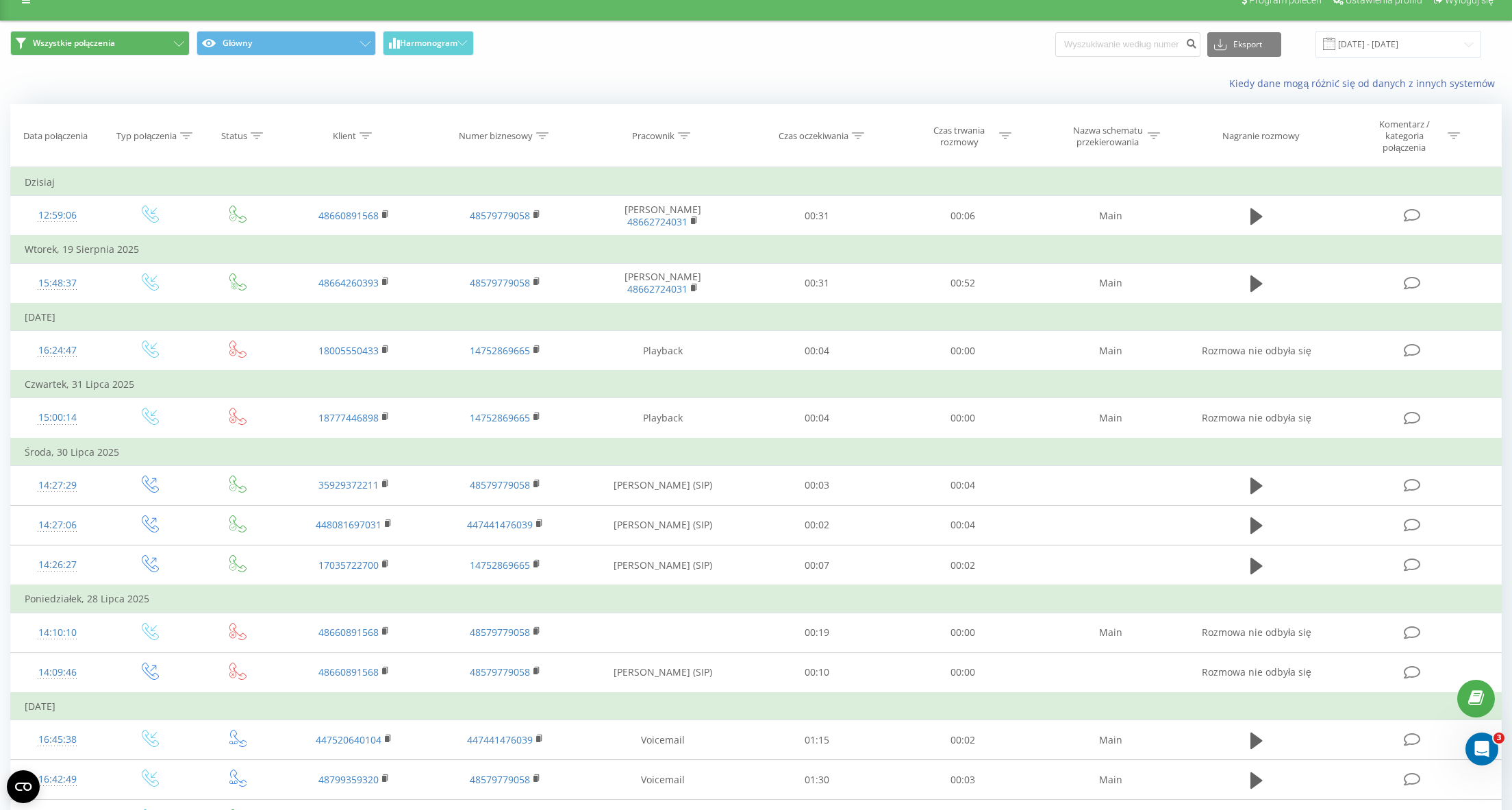
scroll to position [0, 0]
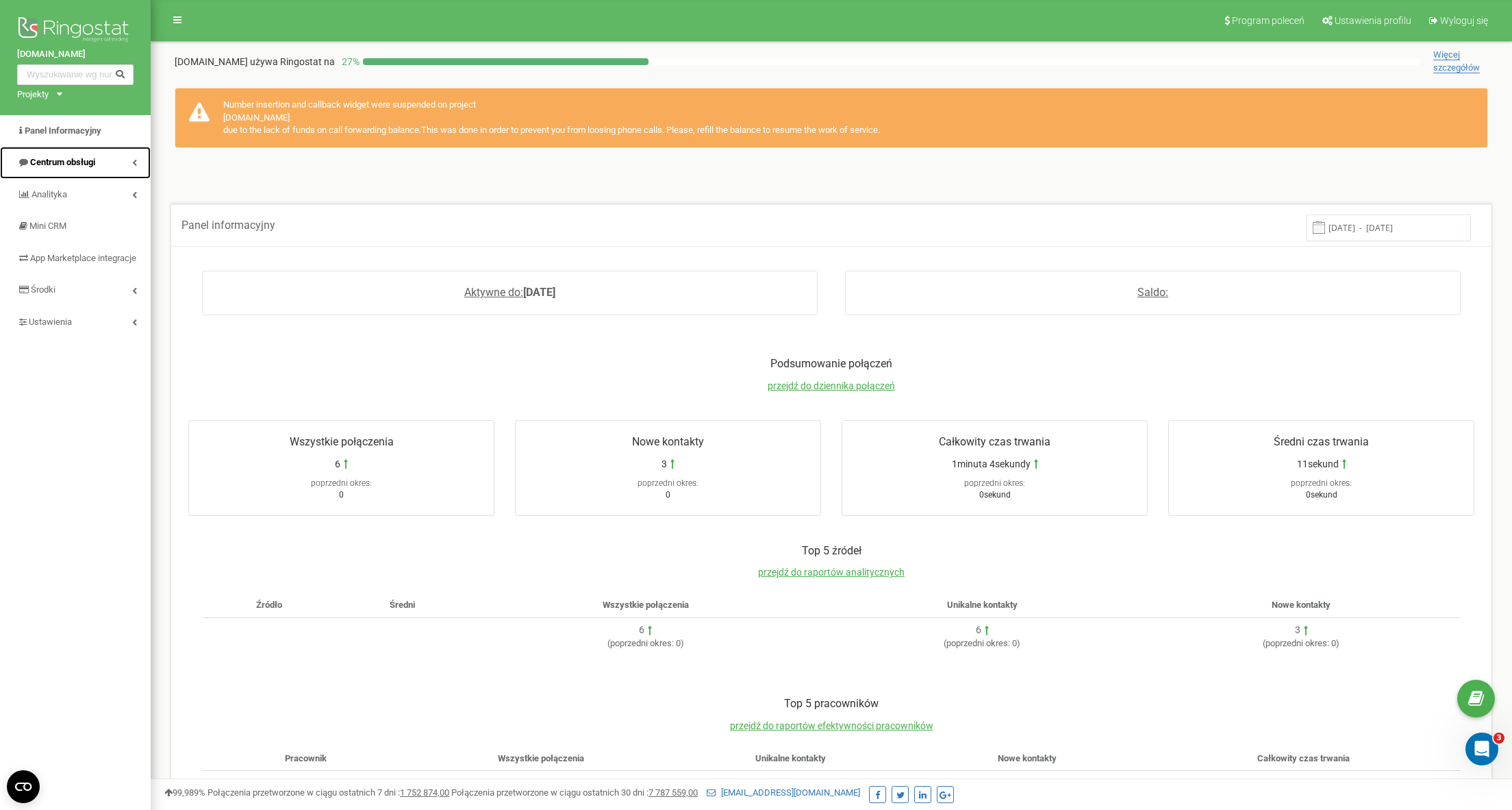
click at [51, 165] on span "Centrum obsługi" at bounding box center [63, 162] width 66 height 10
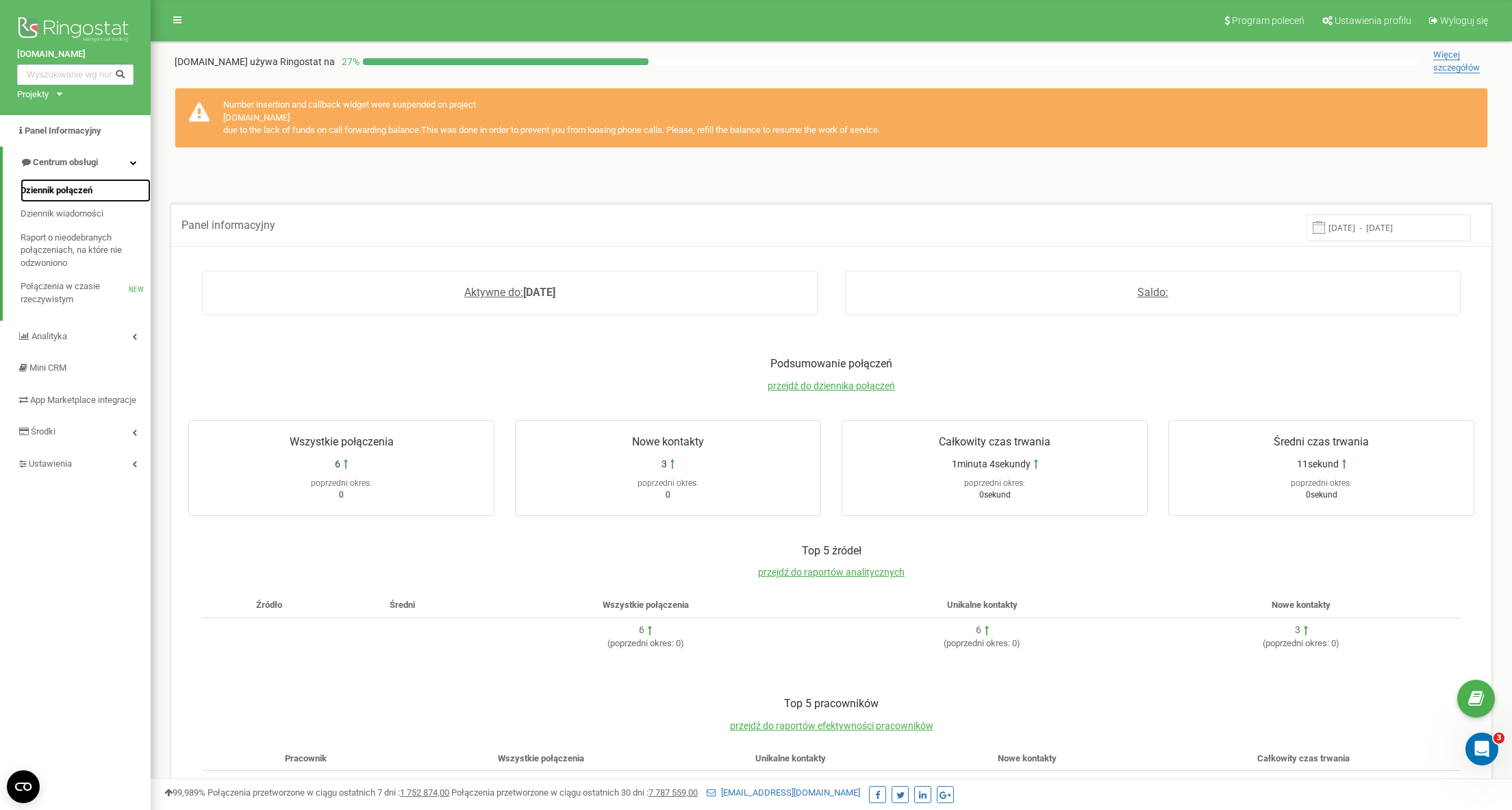
click at [64, 190] on span "Dziennik połączeń" at bounding box center [56, 191] width 72 height 13
drag, startPoint x: 273, startPoint y: 129, endPoint x: 449, endPoint y: 132, distance: 176.0
click at [449, 132] on div "Number insertion and callback widget were suspended on project algoteque.com du…" at bounding box center [831, 118] width 1314 height 60
click at [499, 127] on div "Number insertion and callback widget were suspended on project algoteque.com du…" at bounding box center [831, 118] width 1314 height 60
click at [650, 110] on div "Number insertion and callback widget were suspended on project algoteque.com du…" at bounding box center [831, 118] width 1314 height 60
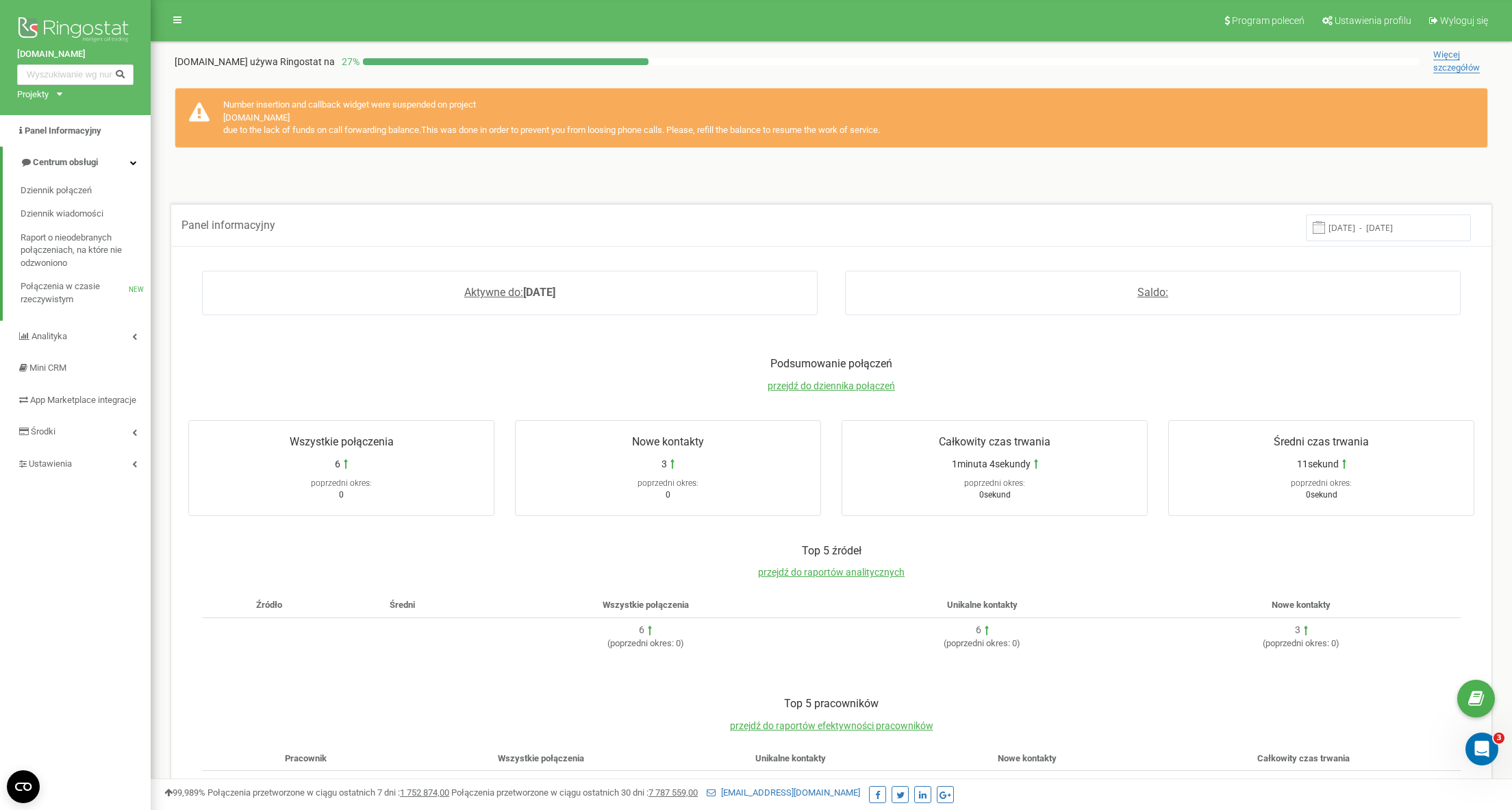
click at [788, 125] on div "Number insertion and callback widget were suspended on project algoteque.com du…" at bounding box center [831, 118] width 1314 height 60
drag, startPoint x: 919, startPoint y: 125, endPoint x: 908, endPoint y: 139, distance: 17.8
click at [831, 131] on div "Number insertion and callback widget were suspended on project algoteque.com du…" at bounding box center [831, 118] width 1314 height 60
click at [1484, 22] on span "Wyloguj się" at bounding box center [1464, 21] width 48 height 11
